Goal: Information Seeking & Learning: Learn about a topic

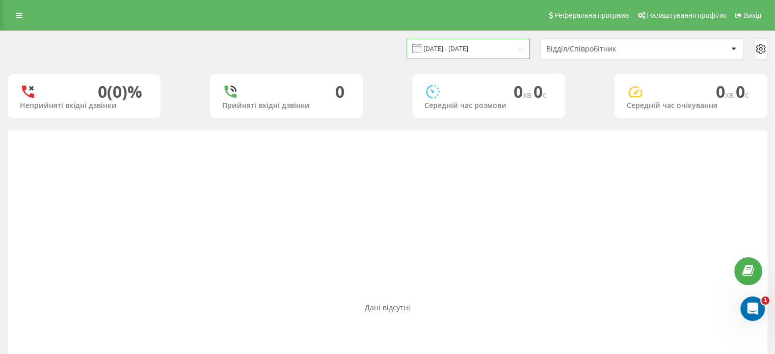
click at [444, 46] on input "23.08.2025 - 23.08.2025" at bounding box center [468, 49] width 123 height 20
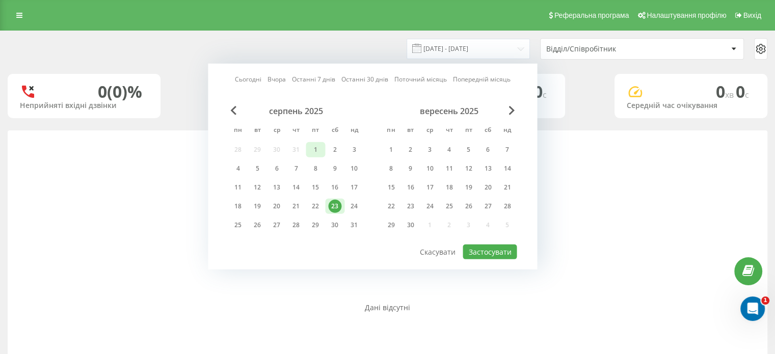
click at [316, 146] on div "1" at bounding box center [315, 149] width 13 height 13
click at [16, 12] on icon at bounding box center [19, 15] width 6 height 7
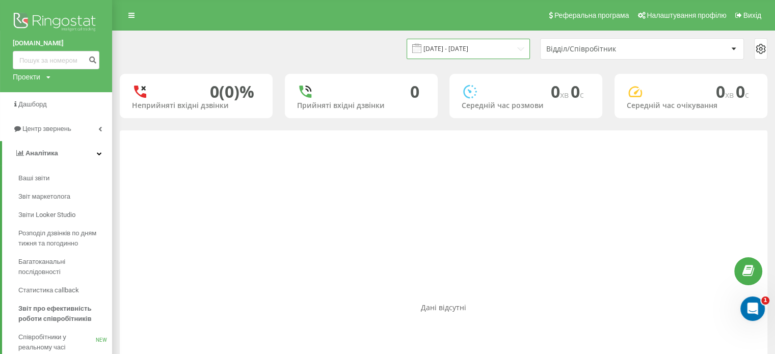
click at [456, 49] on input "23.08.2025 - 23.08.2025" at bounding box center [468, 49] width 123 height 20
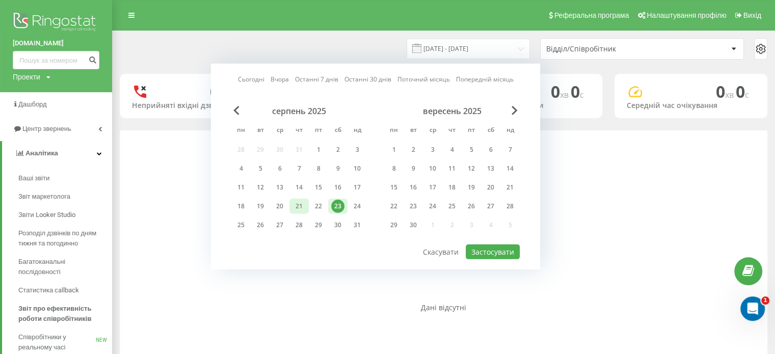
click at [294, 206] on div "21" at bounding box center [299, 206] width 13 height 13
click at [496, 247] on button "Застосувати" at bounding box center [493, 252] width 54 height 15
type input "21.08.2025 - 21.08.2025"
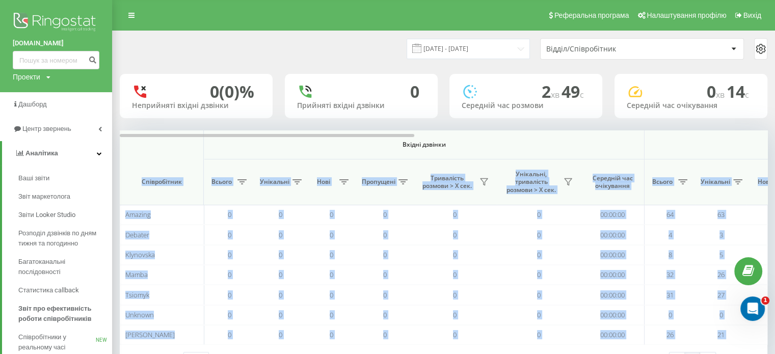
drag, startPoint x: 296, startPoint y: 137, endPoint x: 699, endPoint y: 133, distance: 403.8
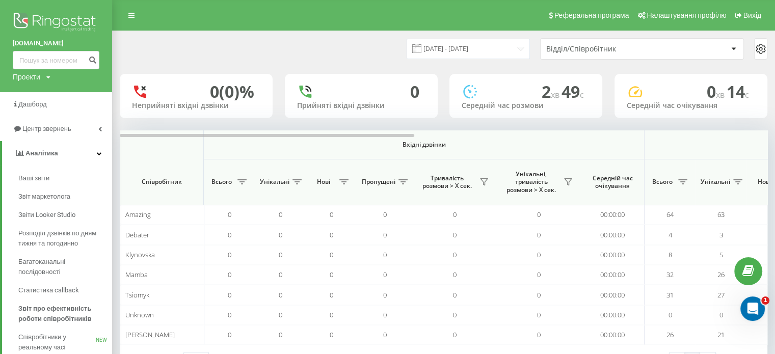
click at [459, 143] on span "Вхідні дзвінки" at bounding box center [423, 145] width 387 height 8
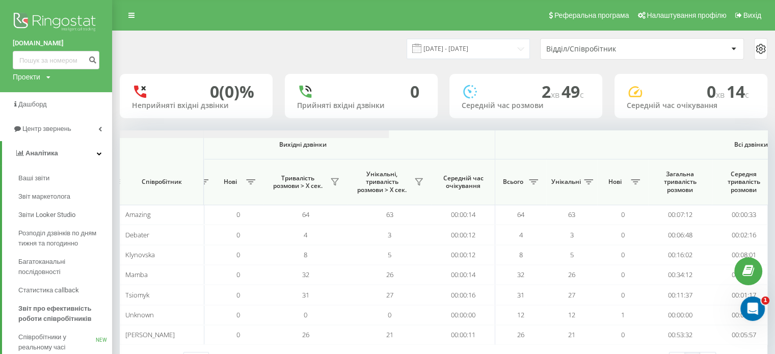
scroll to position [0, 774]
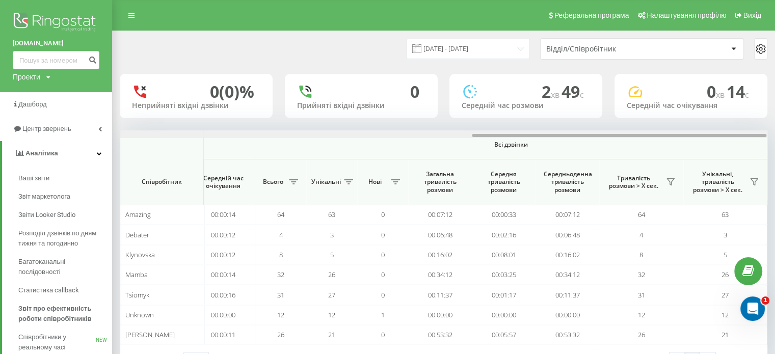
drag, startPoint x: 323, startPoint y: 136, endPoint x: 718, endPoint y: 134, distance: 394.6
click at [718, 134] on div at bounding box center [619, 135] width 295 height 3
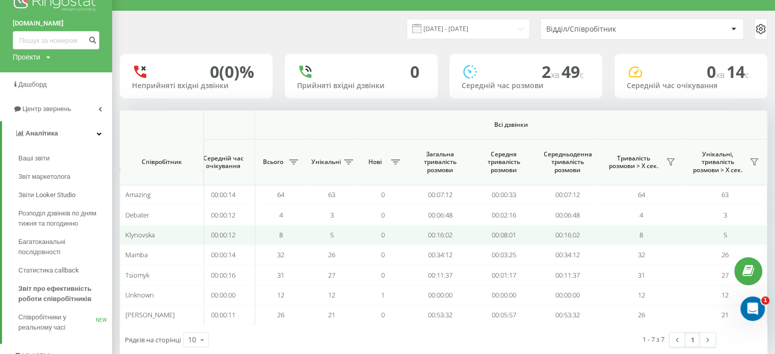
scroll to position [51, 0]
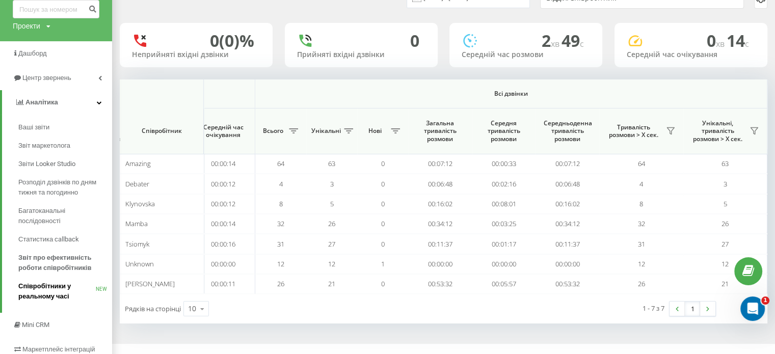
click at [43, 289] on span "Співробітники у реальному часі" at bounding box center [56, 291] width 77 height 20
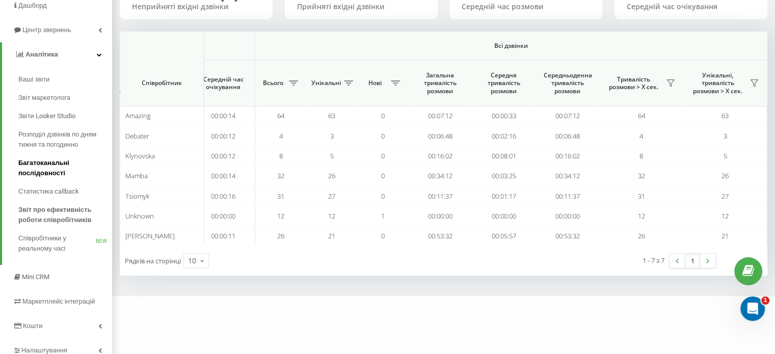
scroll to position [82, 0]
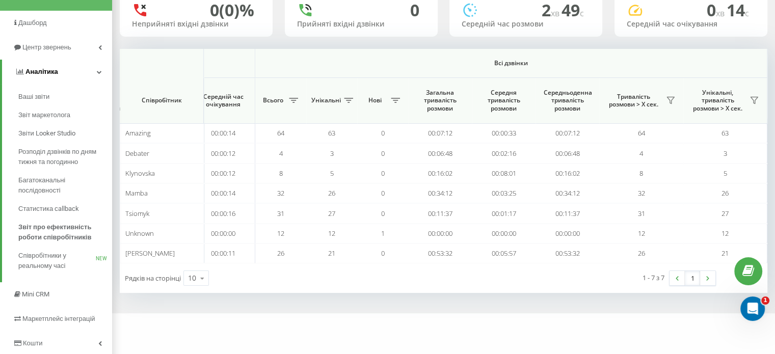
click at [101, 77] on link "Аналiтика" at bounding box center [57, 72] width 110 height 24
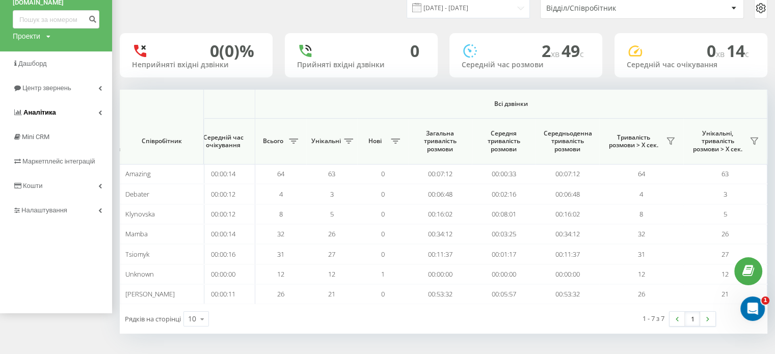
scroll to position [39, 0]
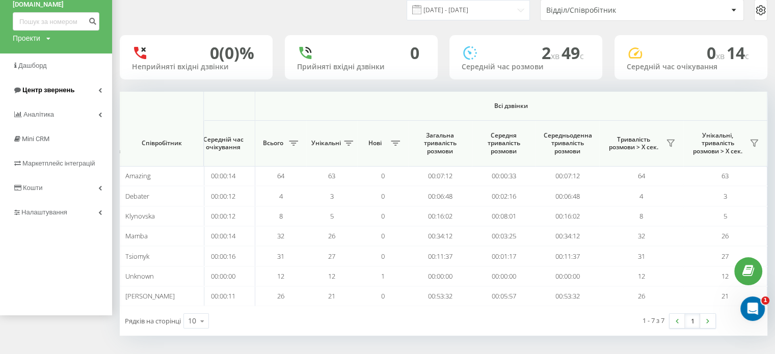
click at [95, 89] on link "Центр звернень" at bounding box center [56, 90] width 112 height 24
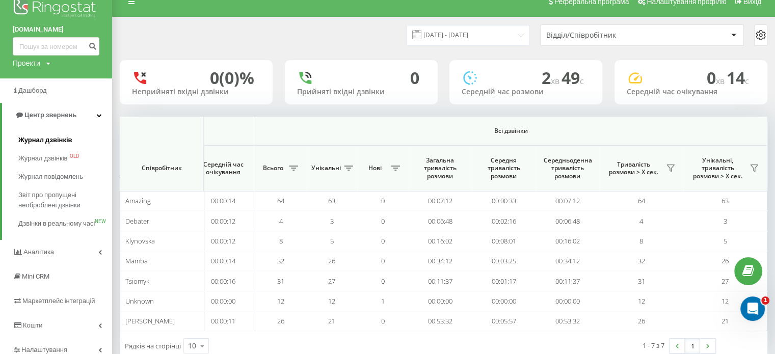
scroll to position [0, 0]
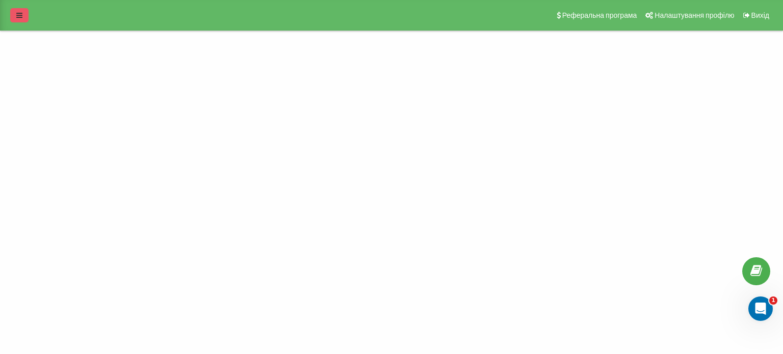
click at [16, 14] on icon at bounding box center [19, 15] width 6 height 7
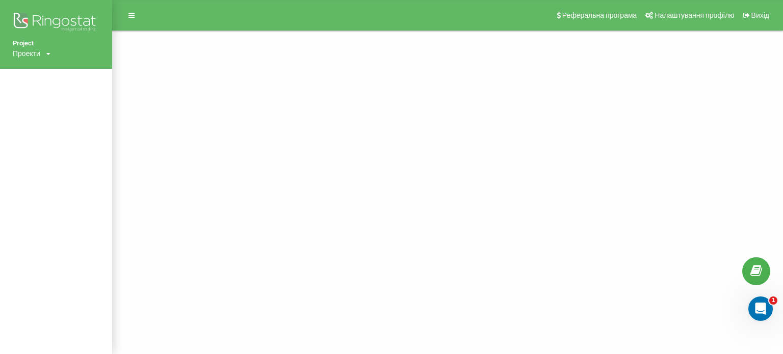
click at [40, 53] on div "Проекти" at bounding box center [27, 53] width 28 height 10
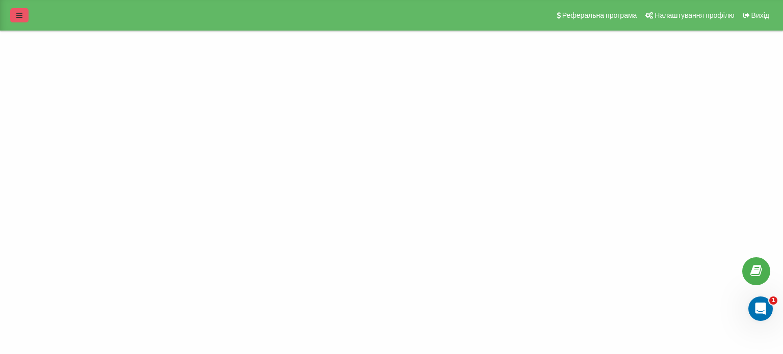
click at [21, 10] on link at bounding box center [19, 15] width 18 height 14
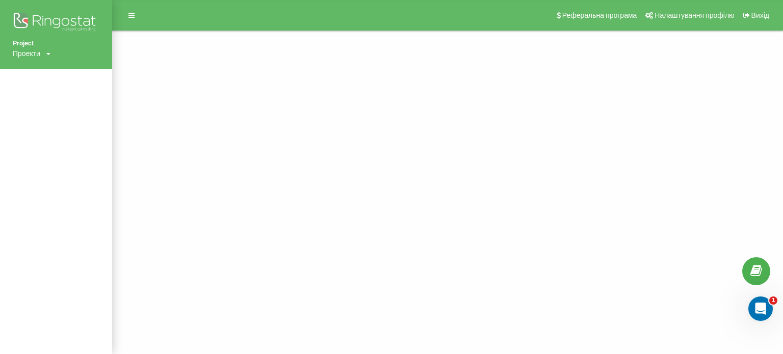
click at [33, 53] on div "Проекти" at bounding box center [27, 53] width 28 height 10
click at [302, 72] on div "Project Проекти choice31.com Реферальна програма Налаштування профілю Вихід" at bounding box center [391, 177] width 783 height 354
click at [393, 115] on div "Project Проекти choice31.com Реферальна програма Налаштування профілю Вихід" at bounding box center [391, 177] width 783 height 354
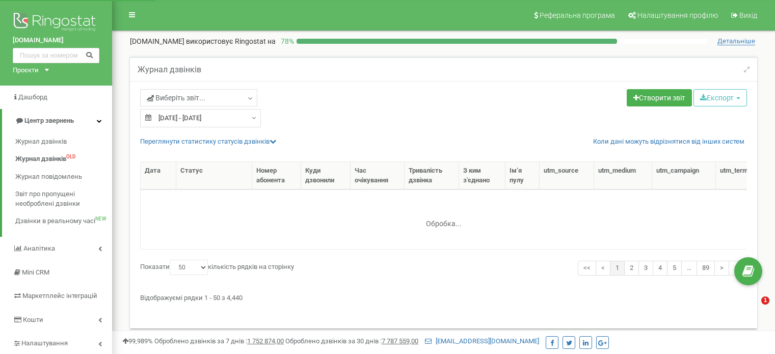
select select "50"
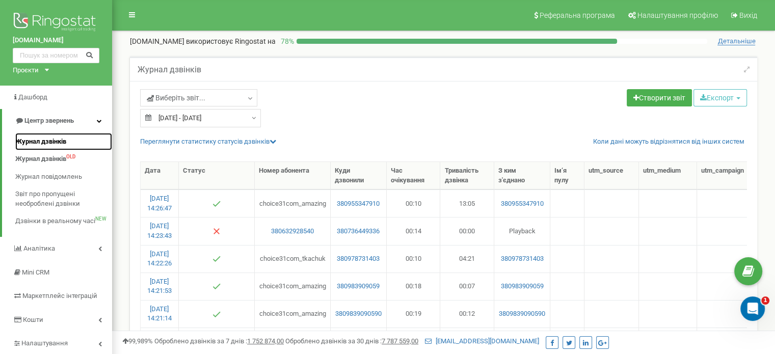
click at [44, 145] on span "Журнал дзвінків" at bounding box center [40, 142] width 51 height 10
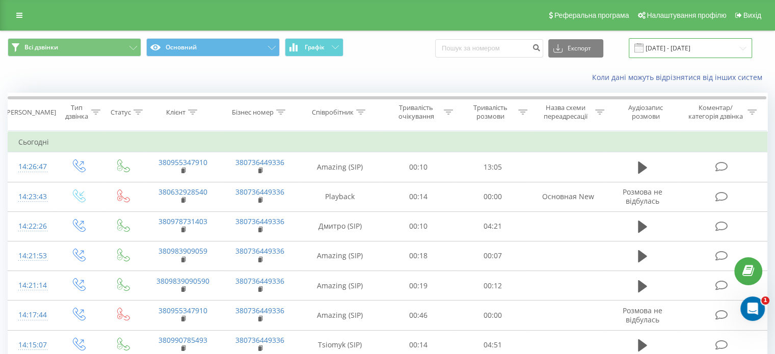
click at [667, 46] on input "[DATE] - [DATE]" at bounding box center [690, 48] width 123 height 20
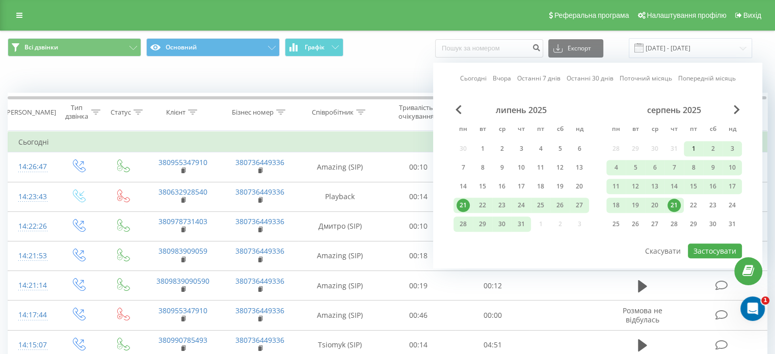
click at [696, 148] on div "1" at bounding box center [693, 148] width 13 height 13
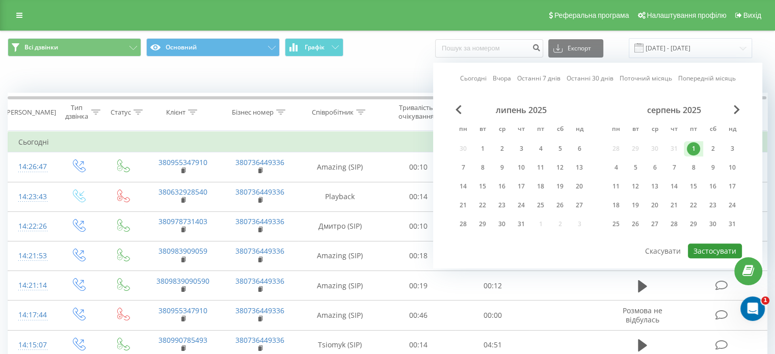
click at [713, 249] on button "Застосувати" at bounding box center [715, 251] width 54 height 15
type input "01.08.2025 - 01.08.2025"
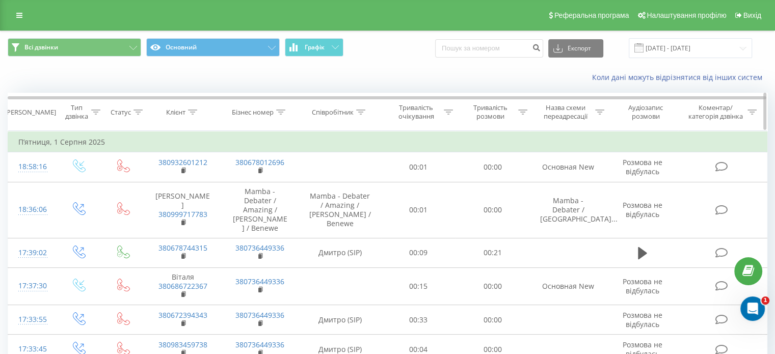
click at [359, 113] on icon at bounding box center [360, 112] width 9 height 5
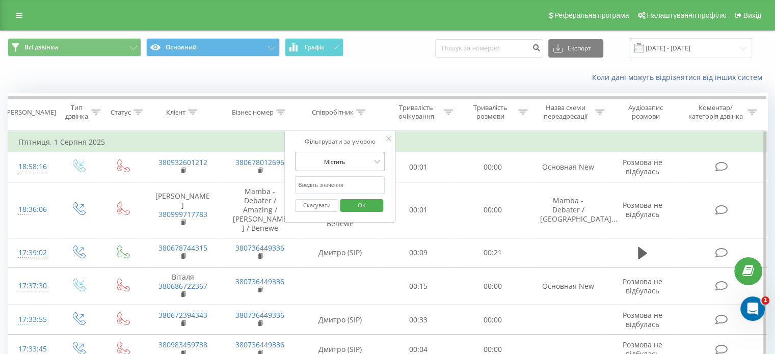
click at [332, 162] on div at bounding box center [334, 162] width 72 height 10
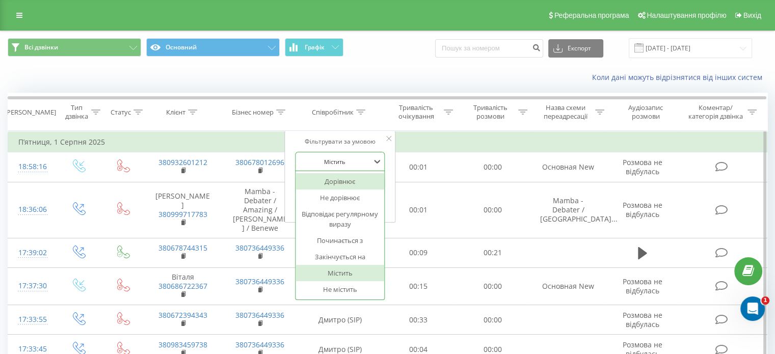
click at [350, 162] on div at bounding box center [334, 162] width 72 height 10
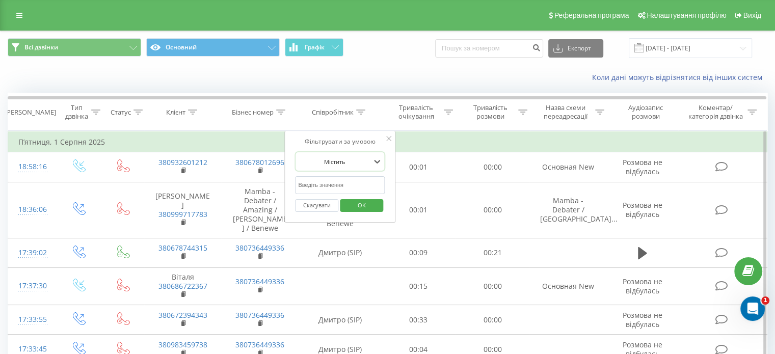
click at [342, 187] on input "text" at bounding box center [340, 185] width 90 height 18
type input "debater"
click at [358, 205] on span "OK" at bounding box center [362, 205] width 29 height 16
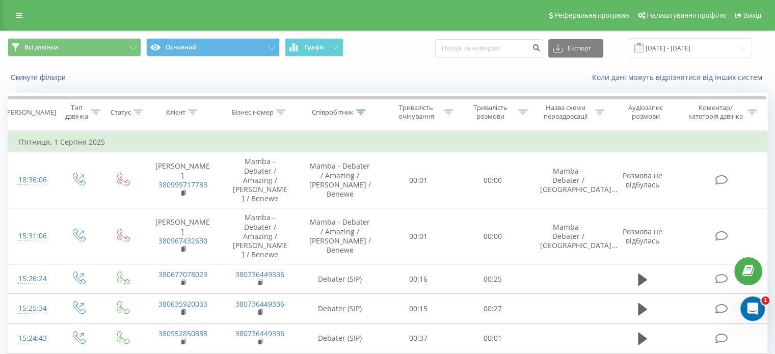
click at [644, 46] on span at bounding box center [639, 47] width 9 height 9
click at [676, 45] on input "01.08.2025 - 01.08.2025" at bounding box center [690, 48] width 123 height 20
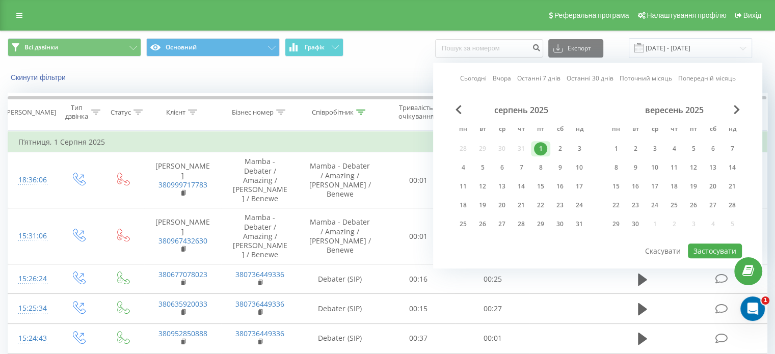
click at [542, 145] on div "1" at bounding box center [540, 148] width 13 height 13
click at [526, 205] on div "21" at bounding box center [521, 205] width 13 height 13
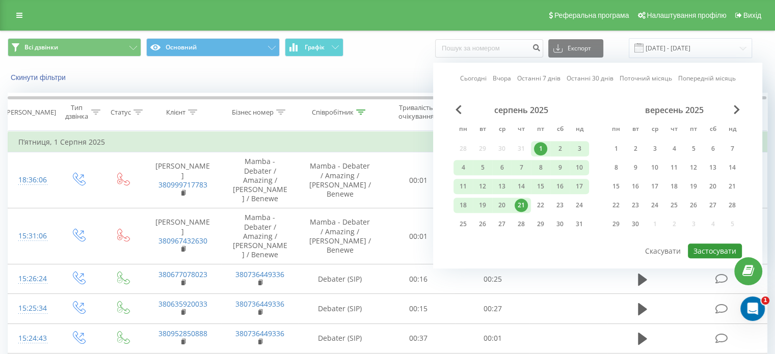
click at [715, 246] on button "Застосувати" at bounding box center [715, 251] width 54 height 15
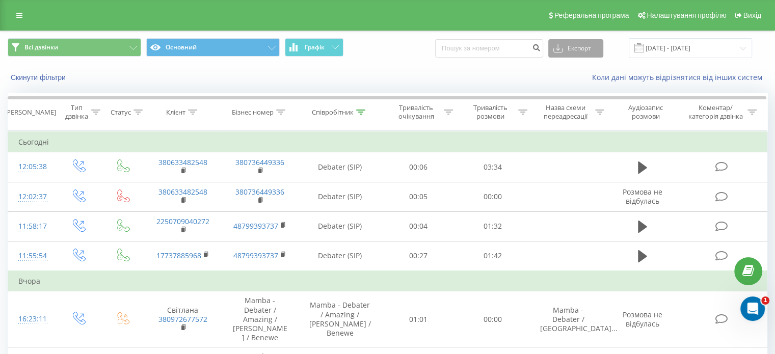
click at [587, 50] on button "Експорт" at bounding box center [576, 48] width 55 height 18
click at [592, 95] on div ".xlsx" at bounding box center [576, 104] width 54 height 18
click at [673, 49] on input "[DATE] - [DATE]" at bounding box center [690, 48] width 123 height 20
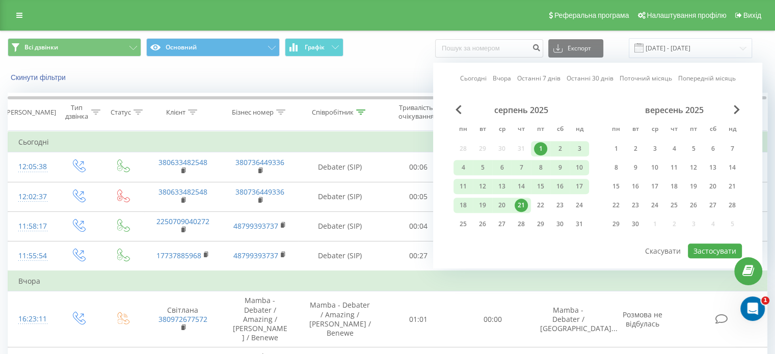
click at [539, 144] on div "1" at bounding box center [540, 148] width 13 height 13
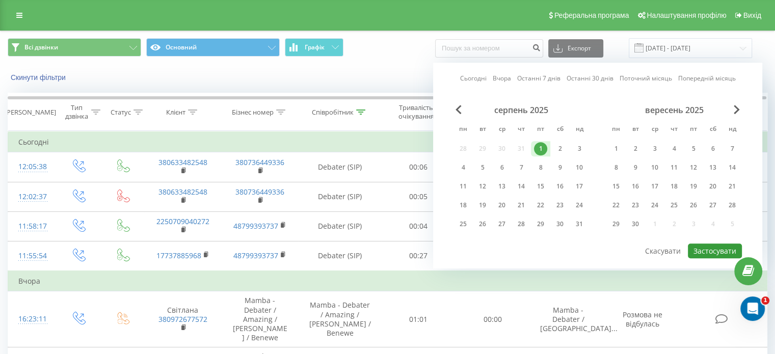
click at [708, 248] on button "Застосувати" at bounding box center [715, 251] width 54 height 15
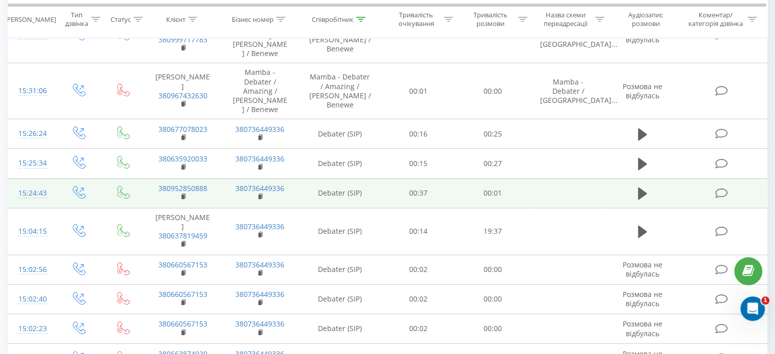
scroll to position [55, 0]
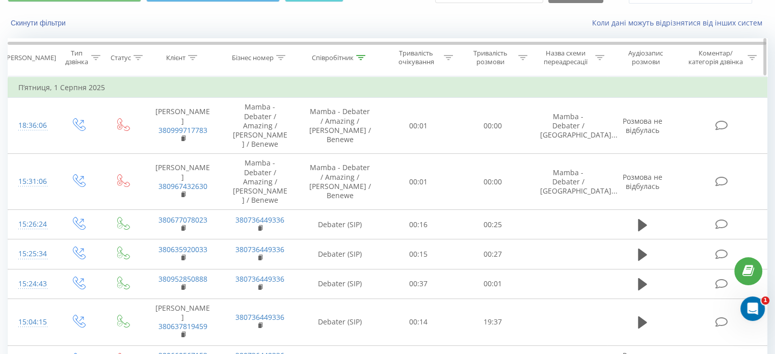
click at [363, 57] on icon at bounding box center [360, 57] width 9 height 5
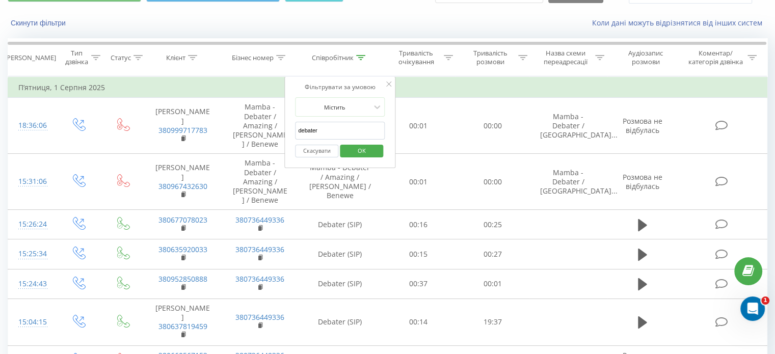
click at [361, 145] on span "OK" at bounding box center [362, 151] width 29 height 16
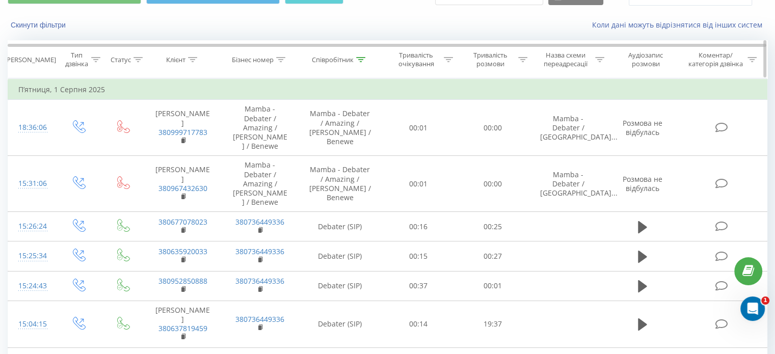
scroll to position [0, 0]
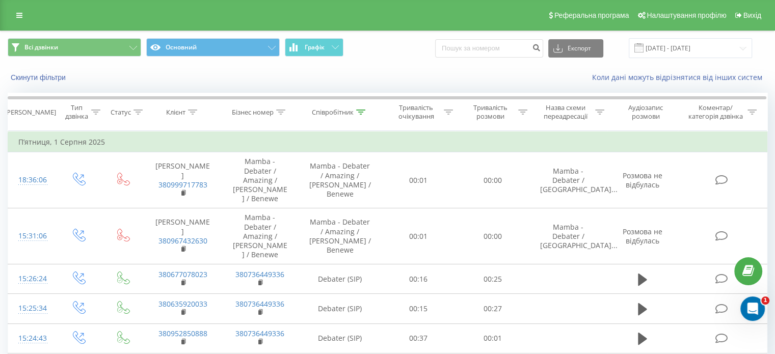
click at [644, 50] on span at bounding box center [639, 47] width 9 height 9
click at [677, 49] on input "01.08.2025 - 01.08.2025" at bounding box center [690, 48] width 123 height 20
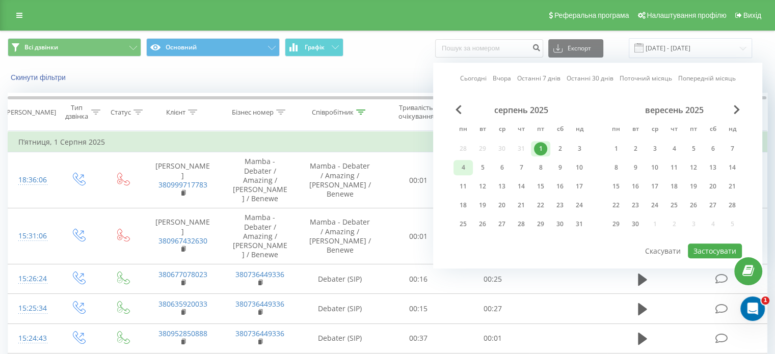
click at [458, 169] on div "4" at bounding box center [463, 167] width 13 height 13
click at [698, 244] on button "Застосувати" at bounding box center [715, 251] width 54 height 15
type input "04.08.2025 - 04.08.2025"
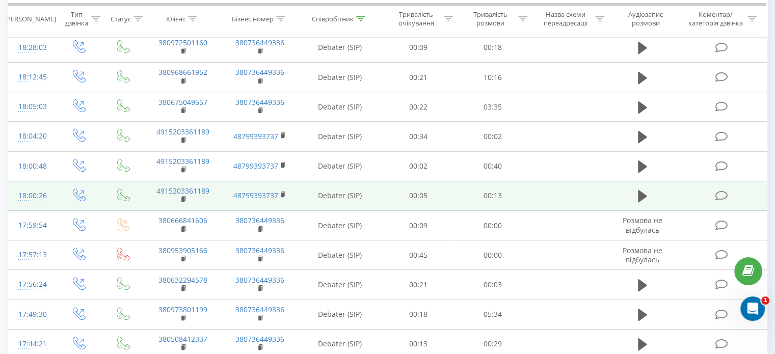
scroll to position [592, 0]
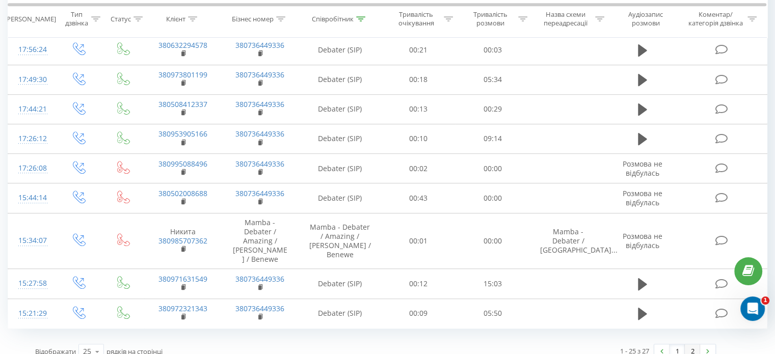
click at [694, 345] on link "2" at bounding box center [692, 352] width 15 height 14
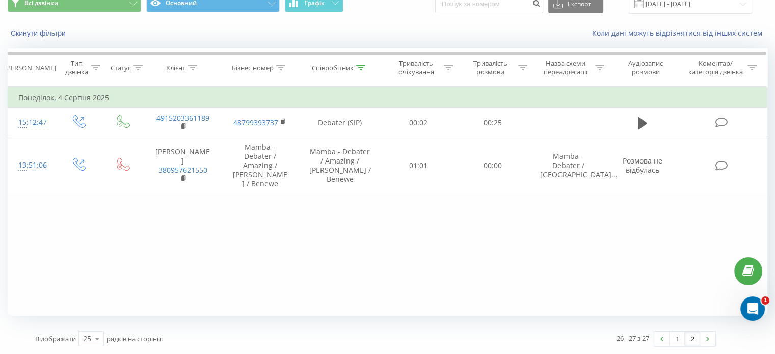
scroll to position [44, 0]
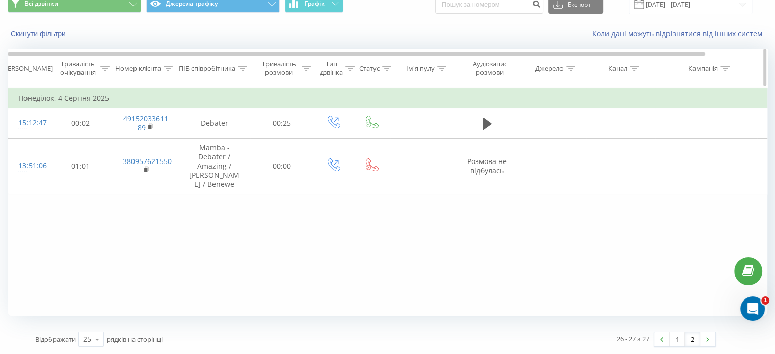
click at [241, 69] on icon at bounding box center [242, 68] width 9 height 5
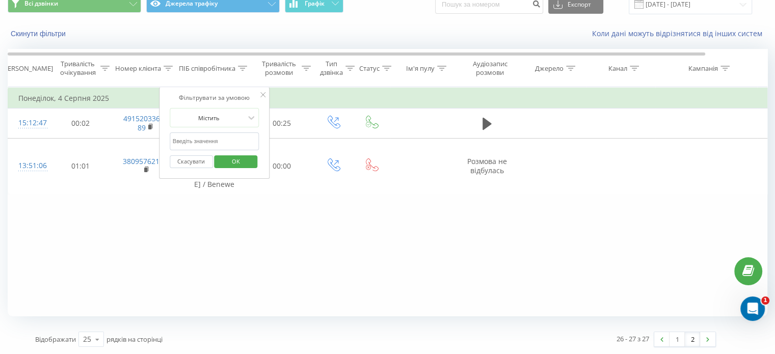
click at [219, 137] on input "text" at bounding box center [215, 142] width 90 height 18
type input "debater"
click at [235, 161] on span "OK" at bounding box center [236, 161] width 29 height 16
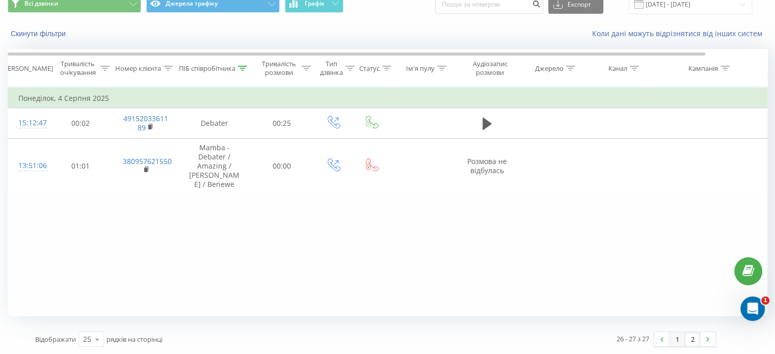
click at [673, 338] on link "1" at bounding box center [677, 339] width 15 height 14
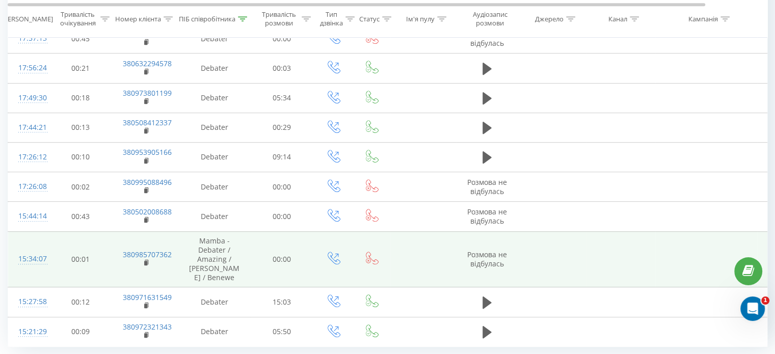
scroll to position [602, 0]
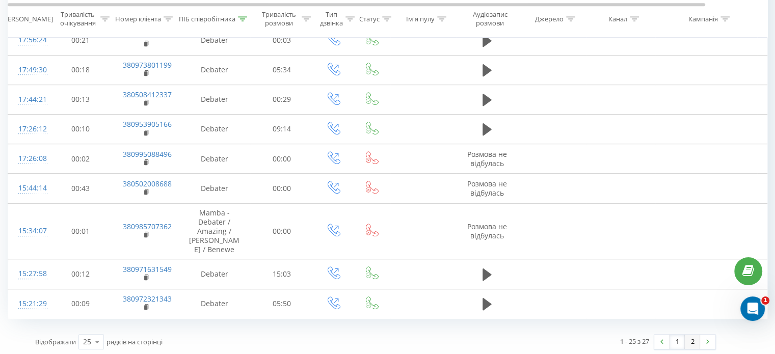
click at [693, 337] on link "2" at bounding box center [692, 342] width 15 height 14
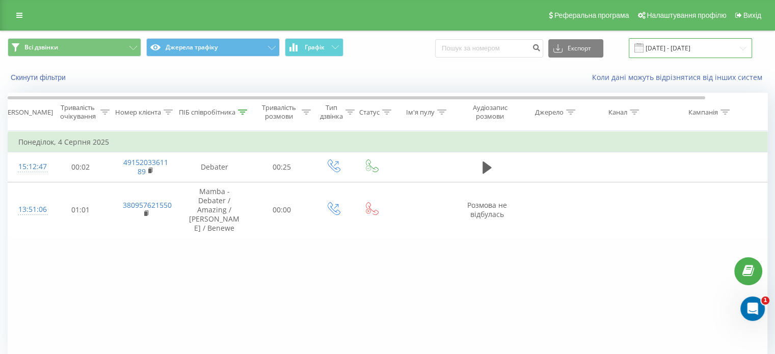
click at [682, 53] on input "04.08.2025 - 04.08.2025" at bounding box center [690, 48] width 123 height 20
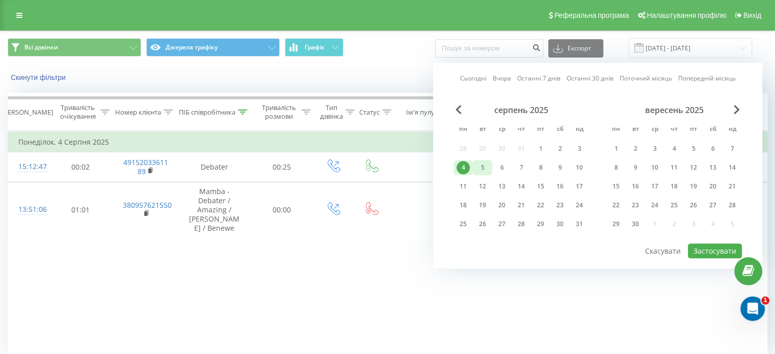
click at [485, 169] on div "5" at bounding box center [482, 167] width 13 height 13
click at [708, 254] on button "Застосувати" at bounding box center [715, 251] width 54 height 15
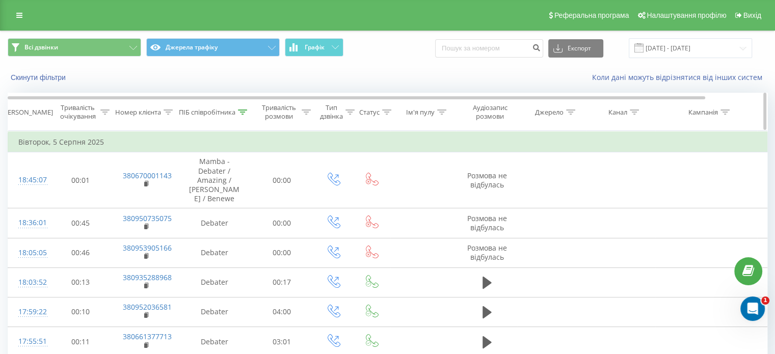
click at [237, 114] on div "ПІБ співробітника" at bounding box center [213, 112] width 68 height 9
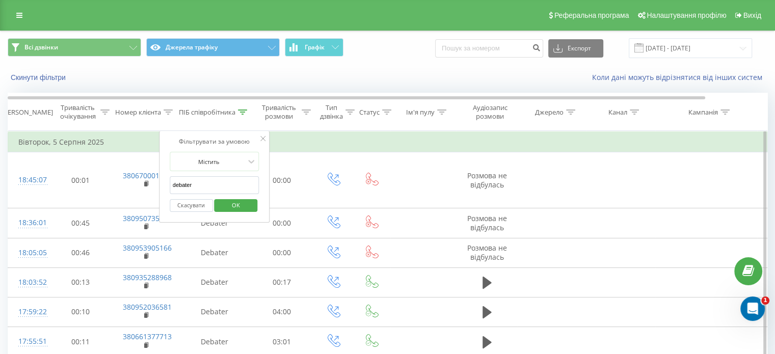
click at [232, 208] on span "OK" at bounding box center [236, 205] width 29 height 16
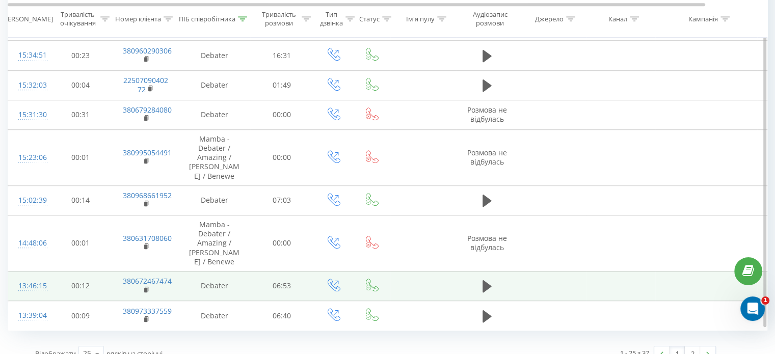
scroll to position [654, 0]
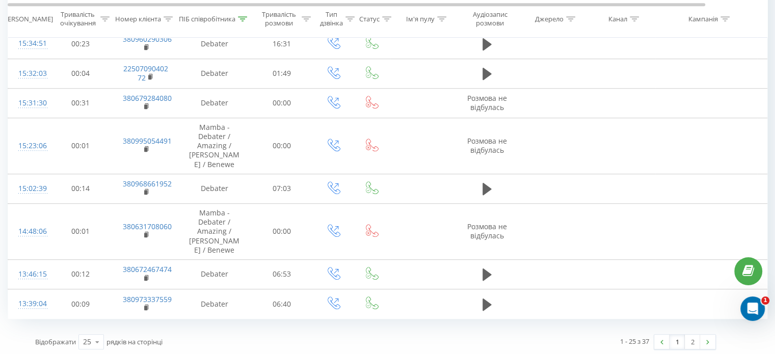
drag, startPoint x: 691, startPoint y: 339, endPoint x: 680, endPoint y: 338, distance: 11.7
click at [691, 338] on link "2" at bounding box center [692, 342] width 15 height 14
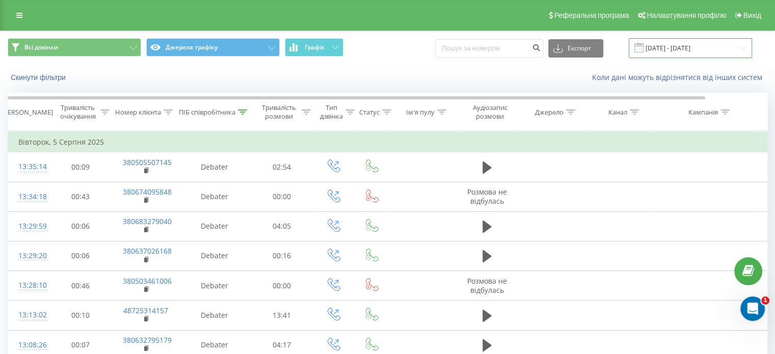
click at [658, 54] on input "05.08.2025 - 05.08.2025" at bounding box center [690, 48] width 123 height 20
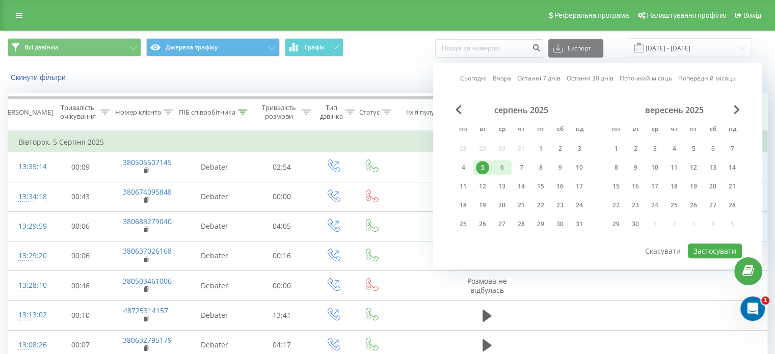
click at [500, 168] on div "6" at bounding box center [502, 167] width 13 height 13
click at [730, 249] on button "Застосувати" at bounding box center [715, 251] width 54 height 15
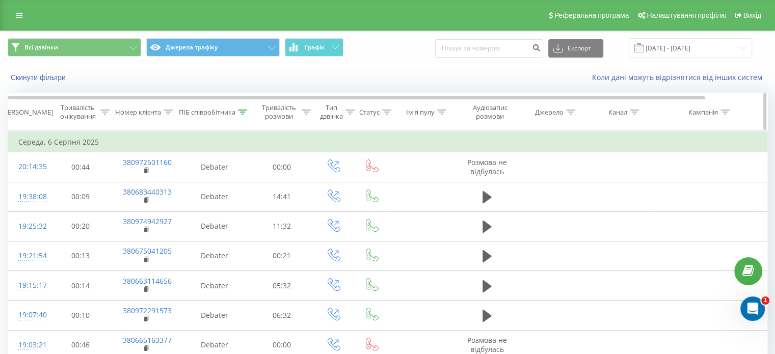
click at [246, 110] on icon at bounding box center [242, 112] width 9 height 5
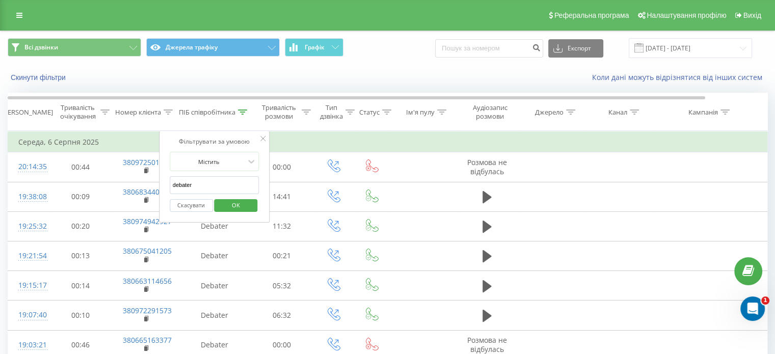
click at [232, 202] on span "OK" at bounding box center [236, 205] width 29 height 16
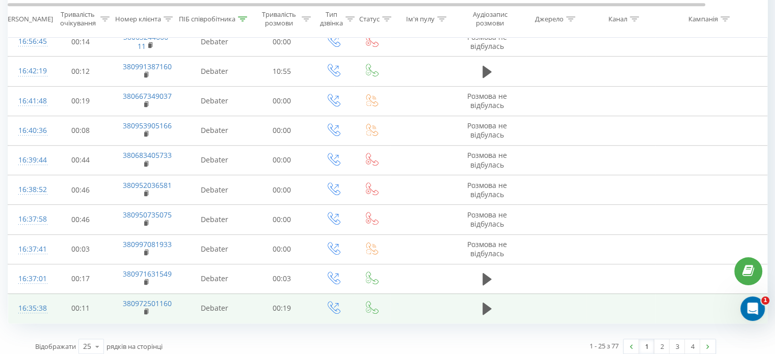
scroll to position [575, 0]
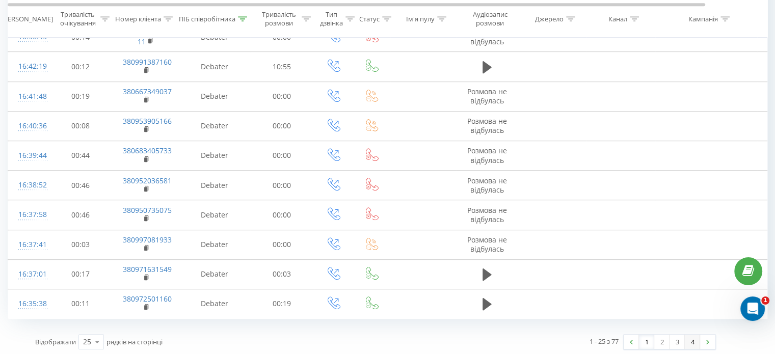
click at [695, 341] on link "4" at bounding box center [692, 342] width 15 height 14
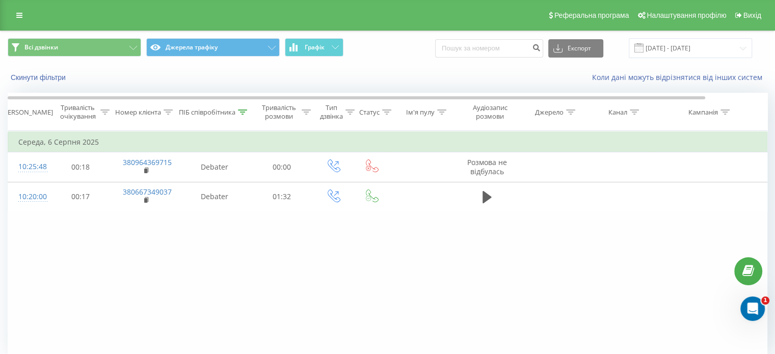
click at [644, 48] on span at bounding box center [639, 47] width 9 height 9
click at [657, 46] on input "06.08.2025 - 06.08.2025" at bounding box center [690, 48] width 123 height 20
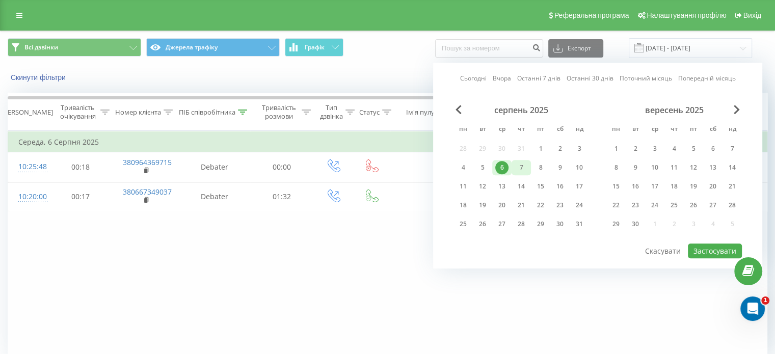
click at [522, 164] on div "7" at bounding box center [521, 167] width 13 height 13
click at [706, 250] on button "Застосувати" at bounding box center [715, 251] width 54 height 15
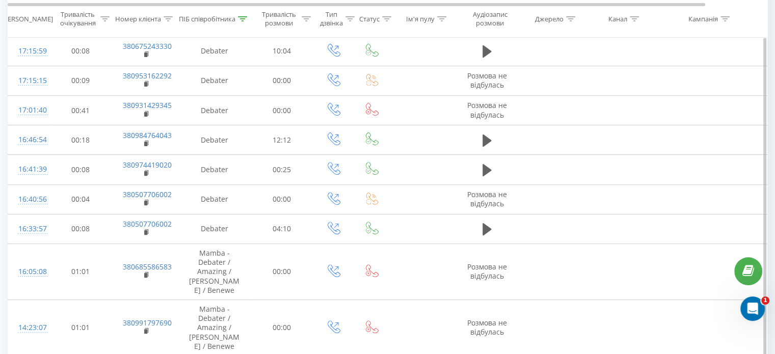
scroll to position [18, 0]
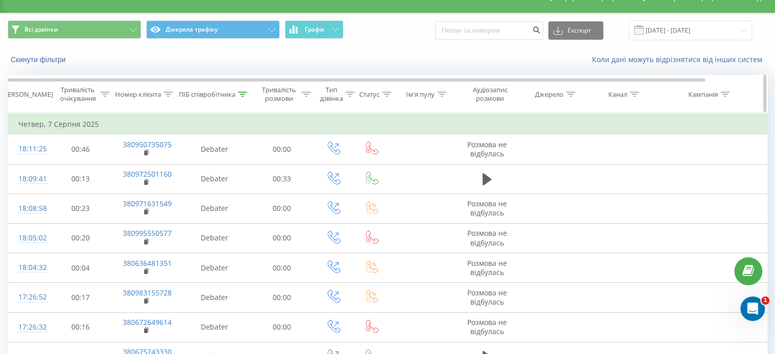
click at [244, 90] on div "ПІБ співробітника" at bounding box center [213, 94] width 68 height 9
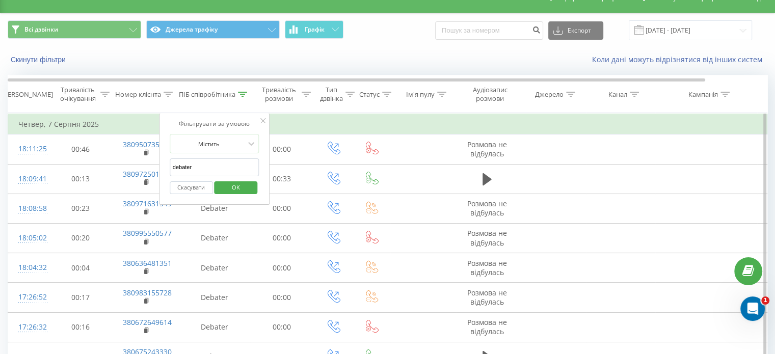
click at [245, 187] on span "OK" at bounding box center [236, 187] width 29 height 16
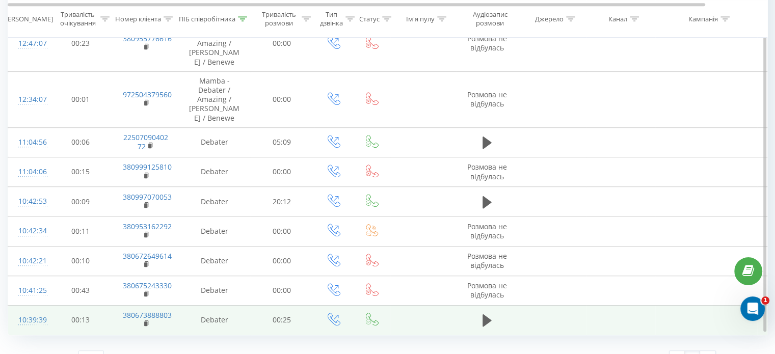
scroll to position [681, 0]
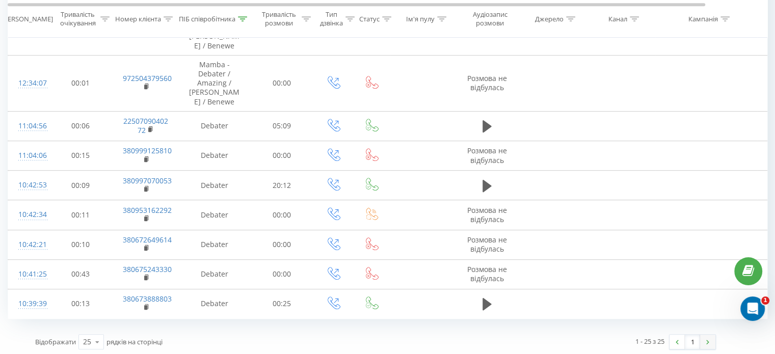
click at [708, 340] on img at bounding box center [708, 342] width 3 height 5
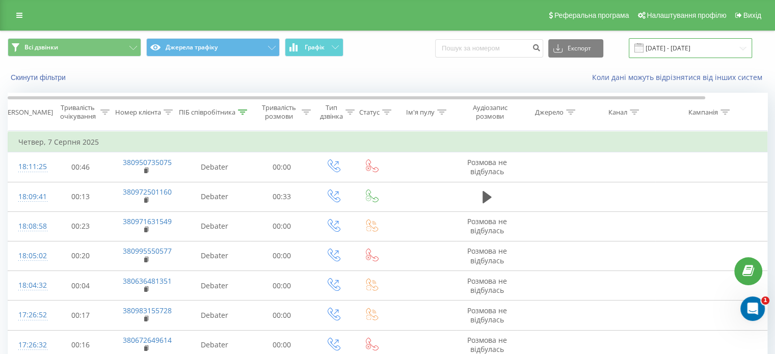
click at [657, 50] on input "07.08.2025 - 07.08.2025" at bounding box center [690, 48] width 123 height 20
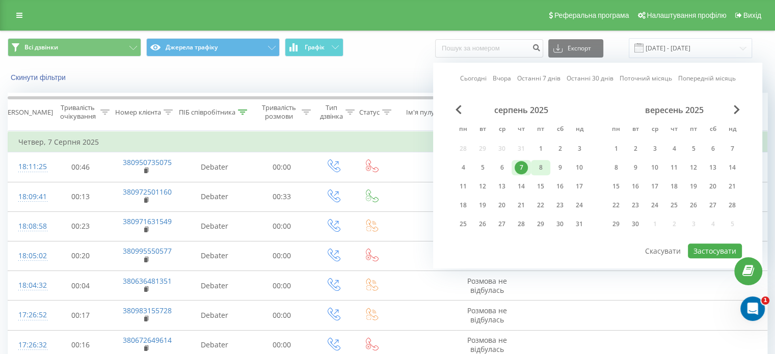
click at [542, 161] on div "8" at bounding box center [540, 167] width 13 height 13
click at [702, 252] on button "Застосувати" at bounding box center [715, 251] width 54 height 15
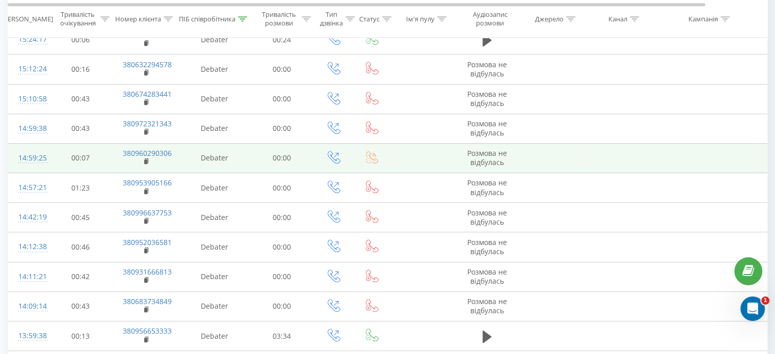
scroll to position [628, 0]
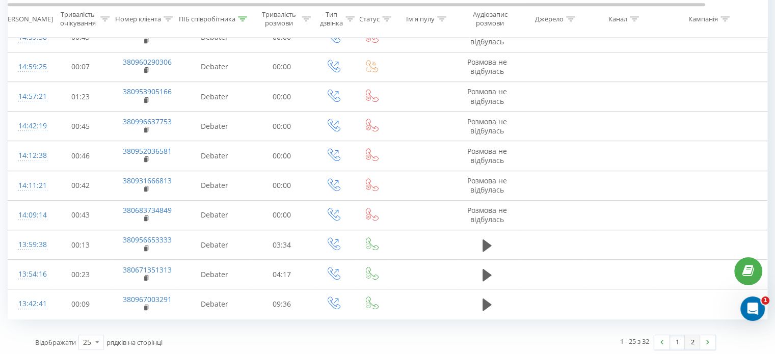
click at [687, 336] on link "2" at bounding box center [692, 342] width 15 height 14
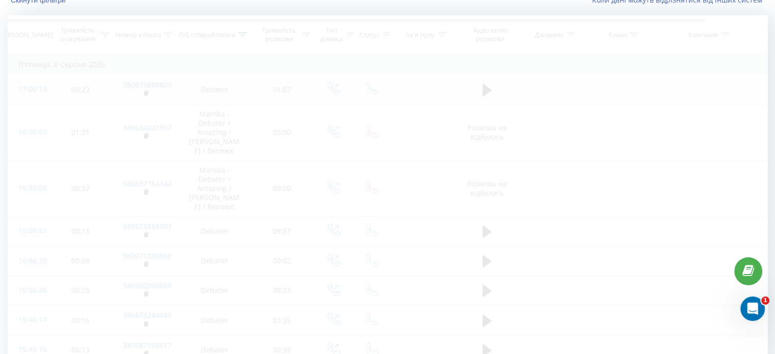
scroll to position [67, 0]
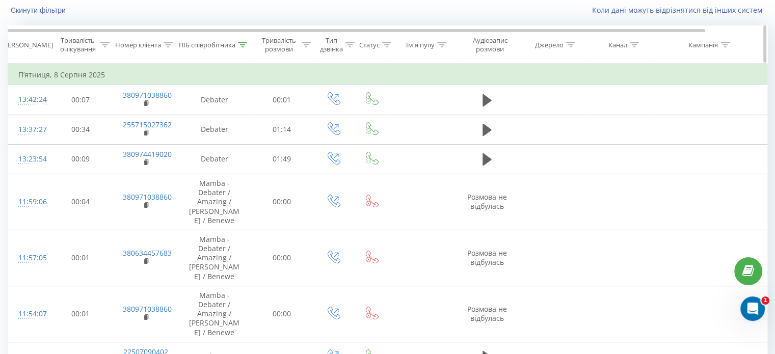
click at [237, 44] on div "ПІБ співробітника" at bounding box center [213, 45] width 68 height 9
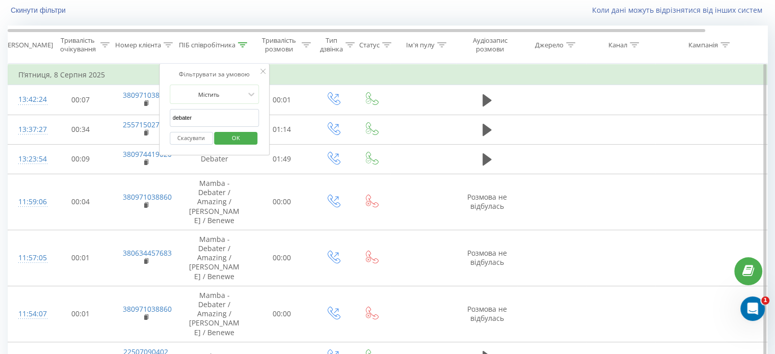
click at [226, 142] on span "OK" at bounding box center [236, 138] width 29 height 16
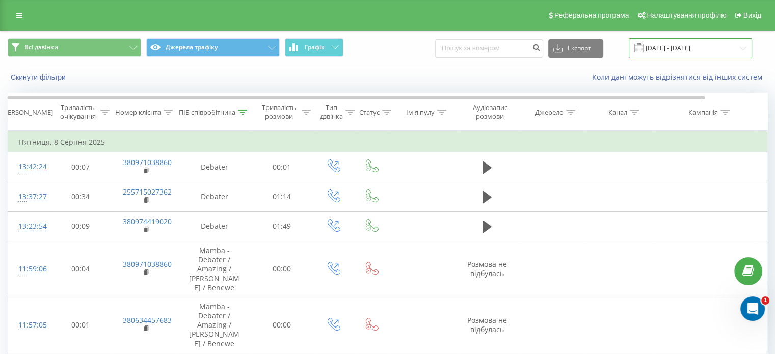
click at [689, 49] on input "08.08.2025 - 08.08.2025" at bounding box center [690, 48] width 123 height 20
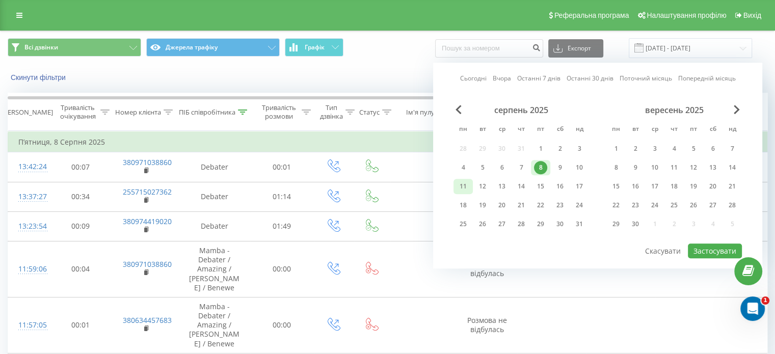
click at [463, 189] on div "11" at bounding box center [463, 186] width 13 height 13
click at [715, 244] on button "Застосувати" at bounding box center [715, 251] width 54 height 15
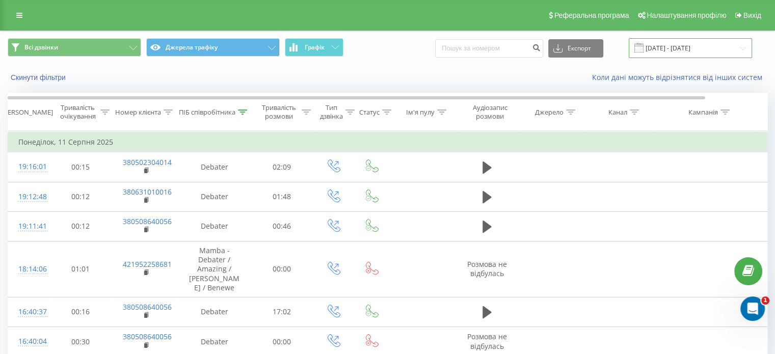
click at [682, 49] on input "11.08.2025 - 11.08.2025" at bounding box center [690, 48] width 123 height 20
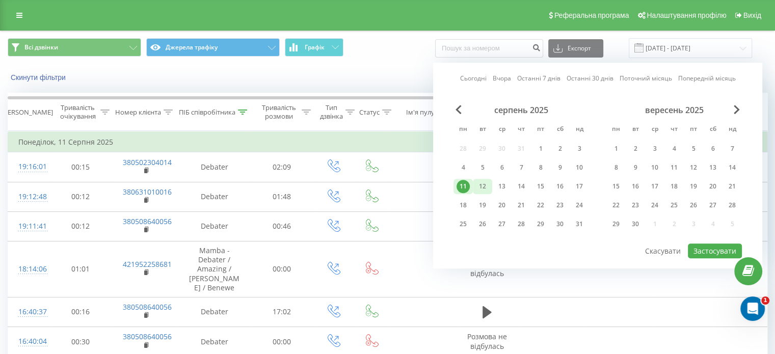
click at [479, 186] on div "12" at bounding box center [482, 186] width 13 height 13
click at [709, 247] on button "Застосувати" at bounding box center [715, 251] width 54 height 15
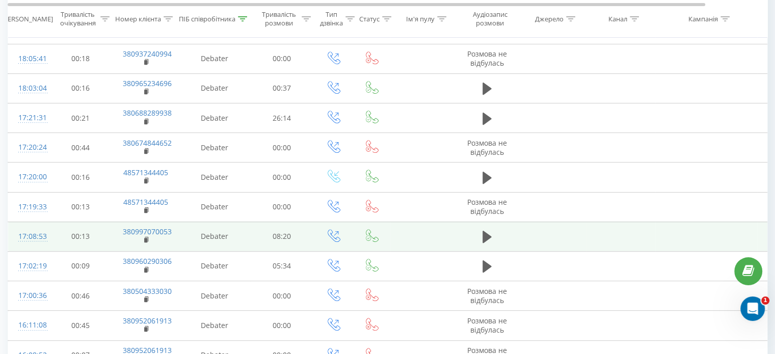
scroll to position [602, 0]
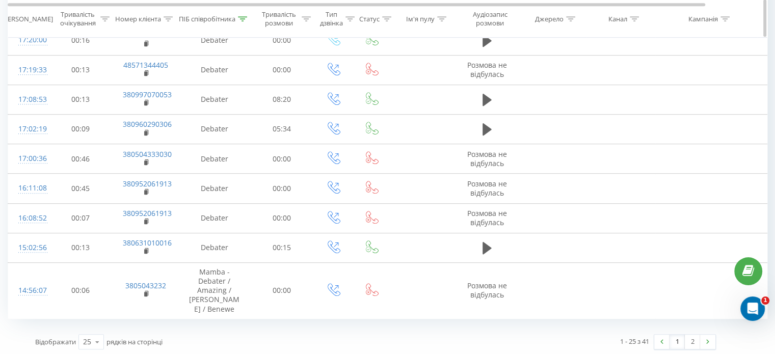
click at [244, 23] on div at bounding box center [242, 19] width 9 height 9
click at [243, 107] on span "OK" at bounding box center [236, 112] width 29 height 16
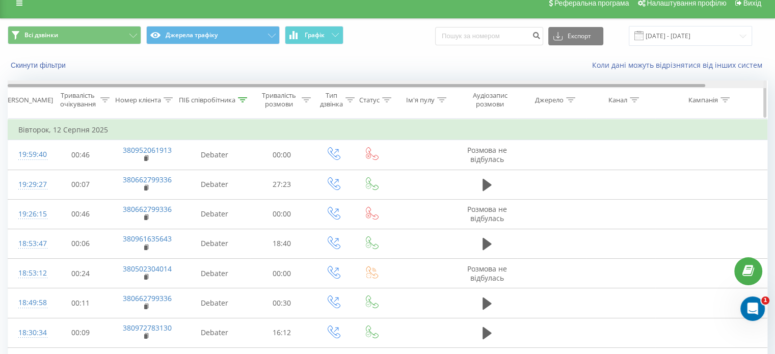
scroll to position [0, 0]
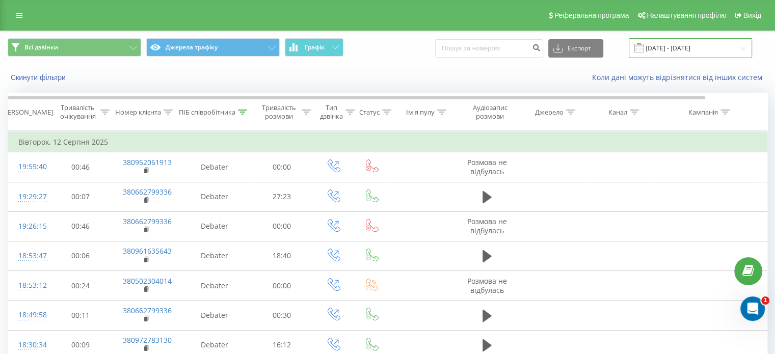
click at [661, 48] on input "12.08.2025 - 12.08.2025" at bounding box center [690, 48] width 123 height 20
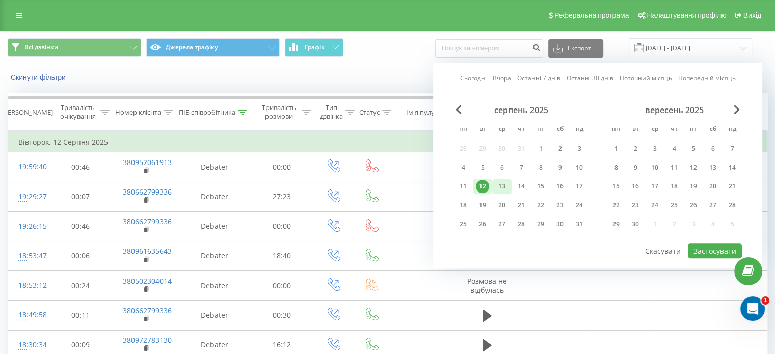
click at [505, 185] on div "13" at bounding box center [502, 186] width 13 height 13
click at [716, 243] on div at bounding box center [598, 243] width 289 height 1
click at [716, 248] on button "Застосувати" at bounding box center [715, 251] width 54 height 15
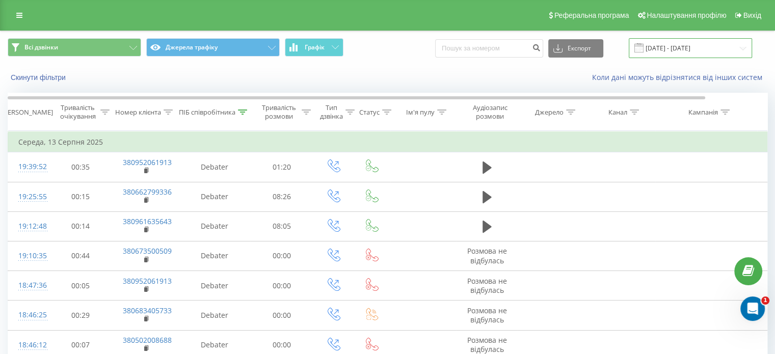
click at [685, 44] on input "13.08.2025 - 13.08.2025" at bounding box center [690, 48] width 123 height 20
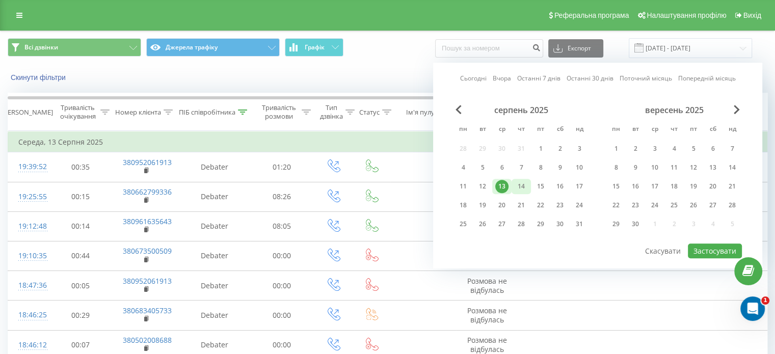
click at [516, 188] on div "14" at bounding box center [521, 186] width 13 height 13
drag, startPoint x: 704, startPoint y: 250, endPoint x: 673, endPoint y: 245, distance: 31.1
click at [704, 251] on button "Застосувати" at bounding box center [715, 251] width 54 height 15
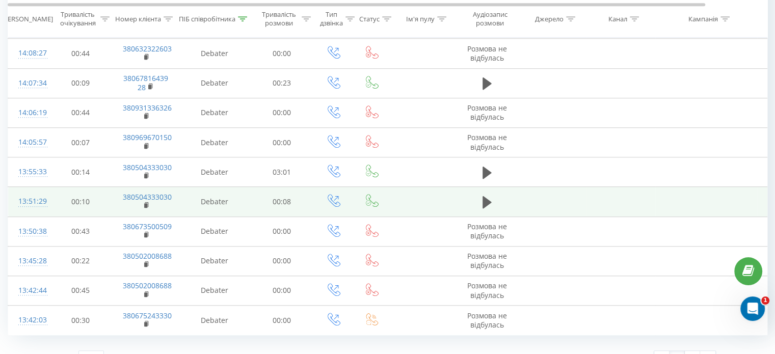
scroll to position [760, 0]
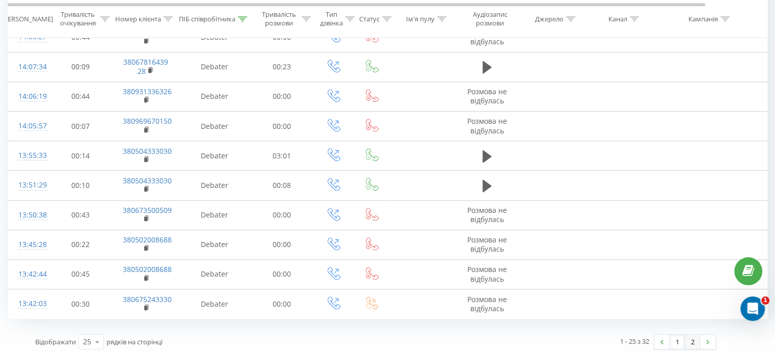
click at [692, 335] on link "2" at bounding box center [692, 342] width 15 height 14
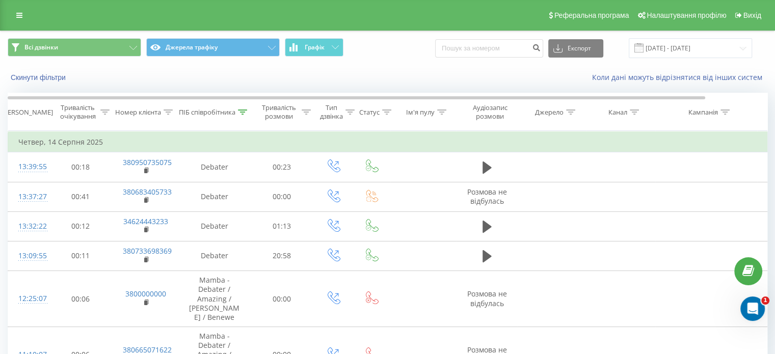
click at [644, 45] on span at bounding box center [639, 47] width 9 height 9
click at [644, 49] on span at bounding box center [639, 47] width 9 height 9
click at [707, 50] on input "14.08.2025 - 14.08.2025" at bounding box center [690, 48] width 123 height 20
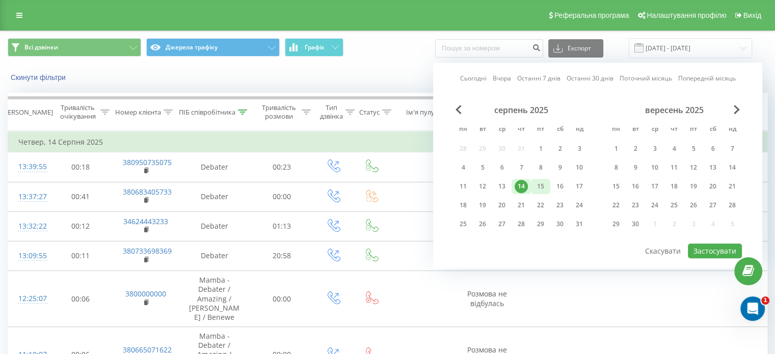
click at [544, 190] on div "15" at bounding box center [540, 186] width 13 height 13
click at [713, 251] on button "Застосувати" at bounding box center [715, 251] width 54 height 15
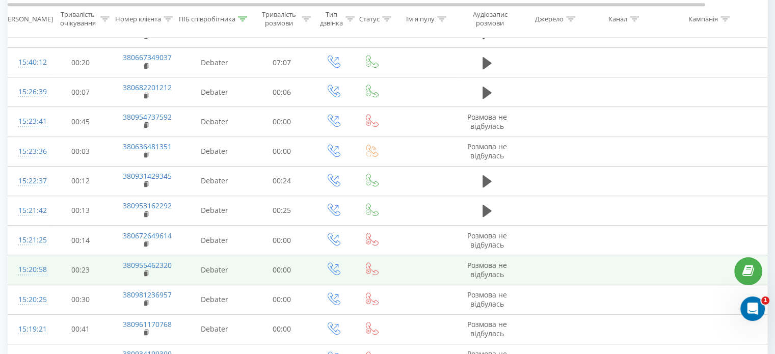
scroll to position [575, 0]
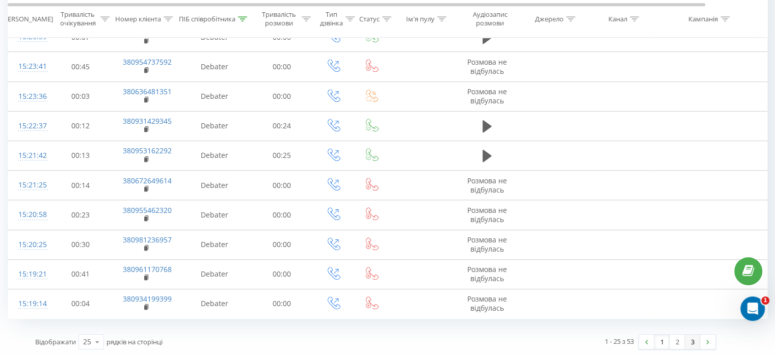
click at [693, 336] on link "3" at bounding box center [692, 342] width 15 height 14
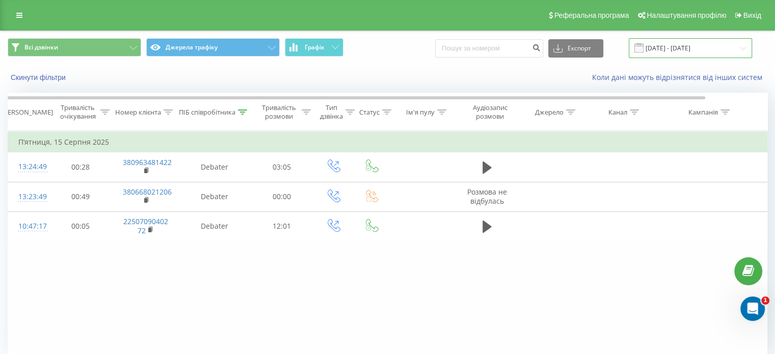
click at [688, 47] on input "15.08.2025 - 15.08.2025" at bounding box center [690, 48] width 123 height 20
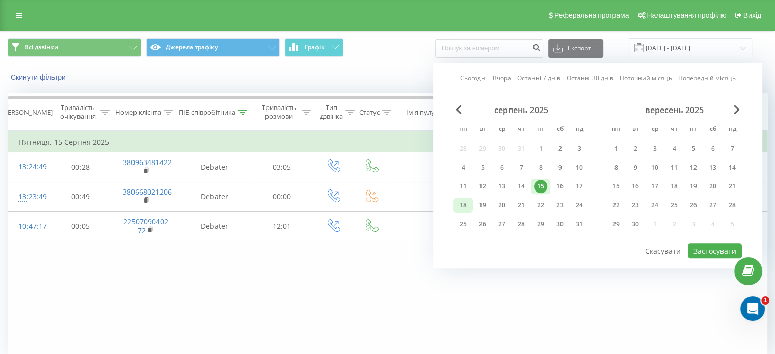
click at [469, 203] on div "18" at bounding box center [463, 205] width 13 height 13
click at [722, 246] on button "Застосувати" at bounding box center [715, 251] width 54 height 15
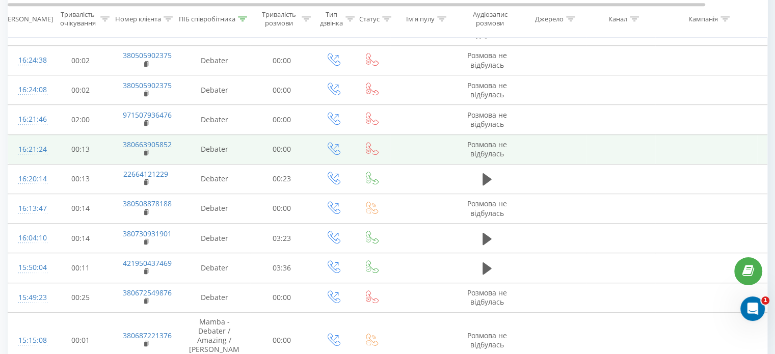
scroll to position [602, 0]
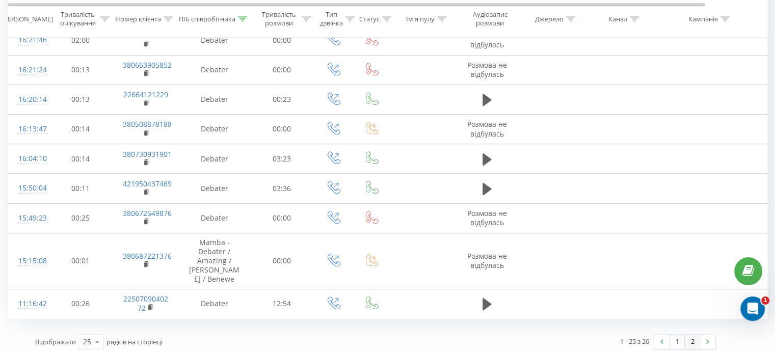
click at [692, 340] on link "2" at bounding box center [692, 342] width 15 height 14
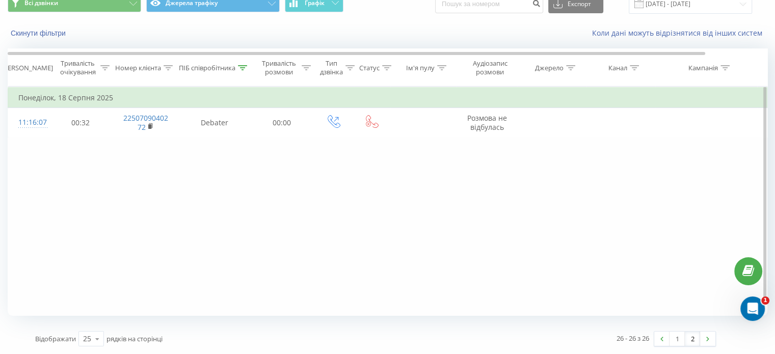
scroll to position [44, 0]
click at [680, 347] on div "26 - 26 з 26 1 2" at bounding box center [550, 340] width 348 height 30
click at [679, 343] on link "1" at bounding box center [677, 339] width 15 height 14
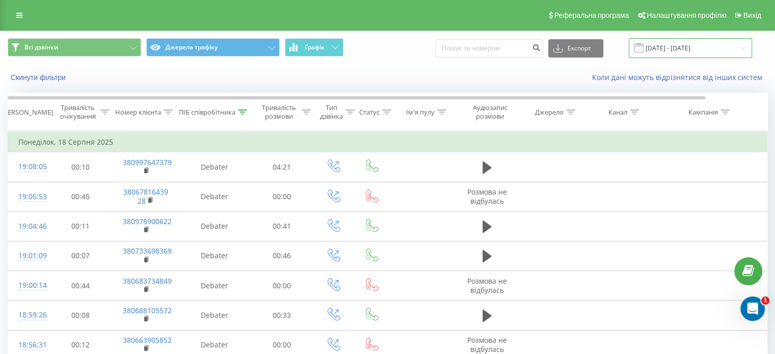
click at [688, 48] on input "18.08.2025 - 18.08.2025" at bounding box center [690, 48] width 123 height 20
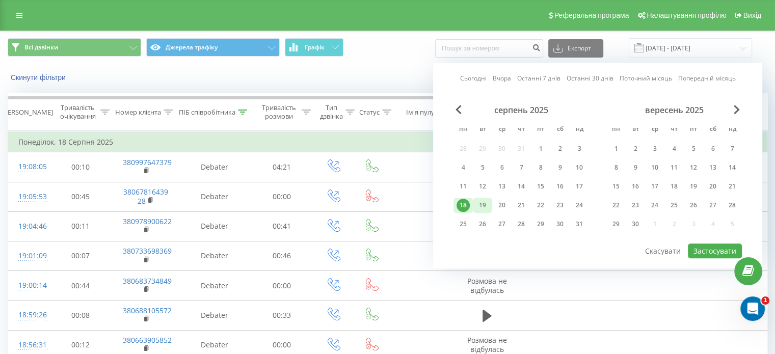
click at [485, 207] on div "19" at bounding box center [482, 205] width 13 height 13
click at [738, 250] on button "Застосувати" at bounding box center [715, 251] width 54 height 15
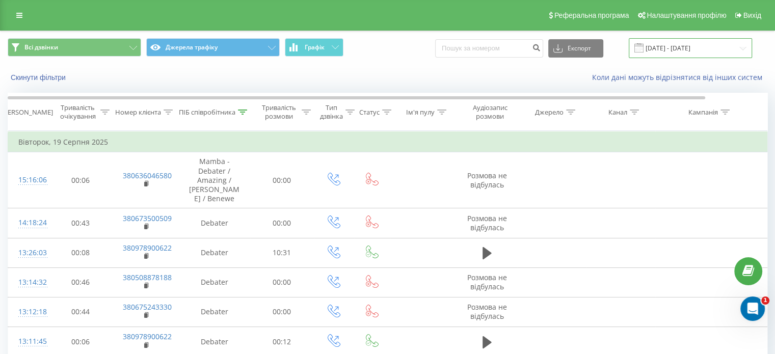
click at [661, 50] on input "19.08.2025 - 19.08.2025" at bounding box center [690, 48] width 123 height 20
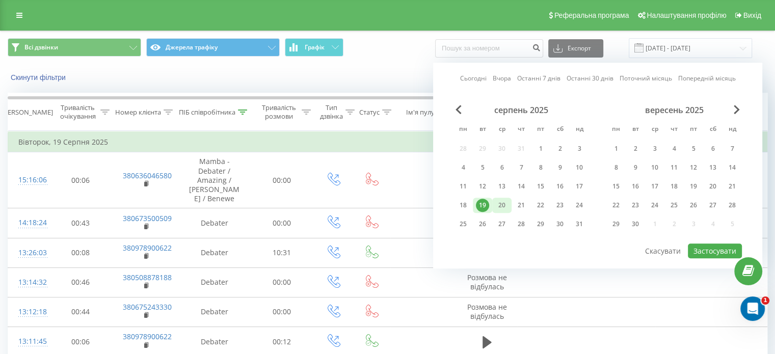
click at [508, 204] on div "20" at bounding box center [502, 205] width 13 height 13
click at [710, 248] on button "Застосувати" at bounding box center [715, 251] width 54 height 15
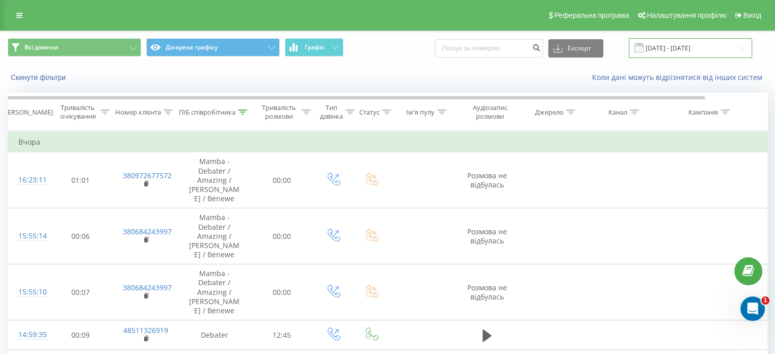
click at [652, 53] on input "20.08.2025 - 20.08.2025" at bounding box center [690, 48] width 123 height 20
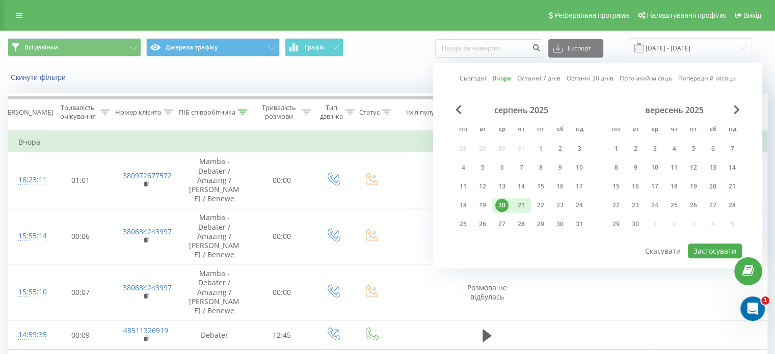
click at [520, 199] on div "21" at bounding box center [521, 205] width 13 height 13
click at [709, 252] on button "Застосувати" at bounding box center [715, 251] width 54 height 15
type input "[DATE] - [DATE]"
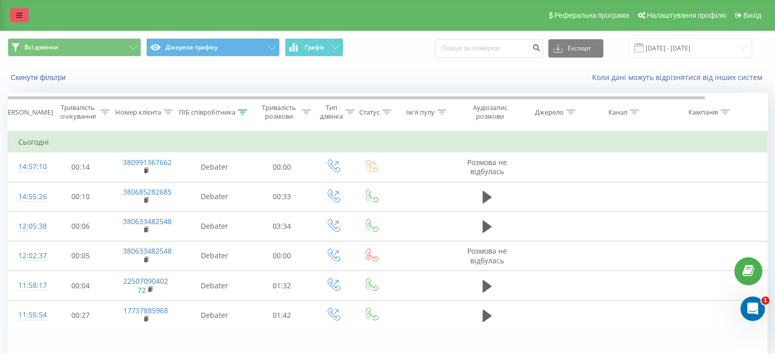
click at [17, 16] on icon at bounding box center [19, 15] width 6 height 7
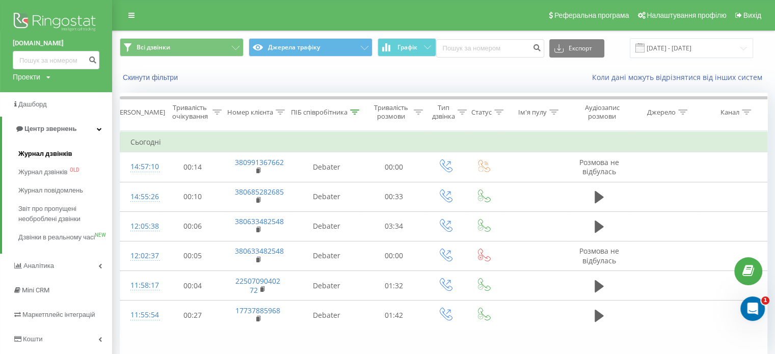
click at [49, 160] on link "Журнал дзвінків" at bounding box center [65, 154] width 94 height 18
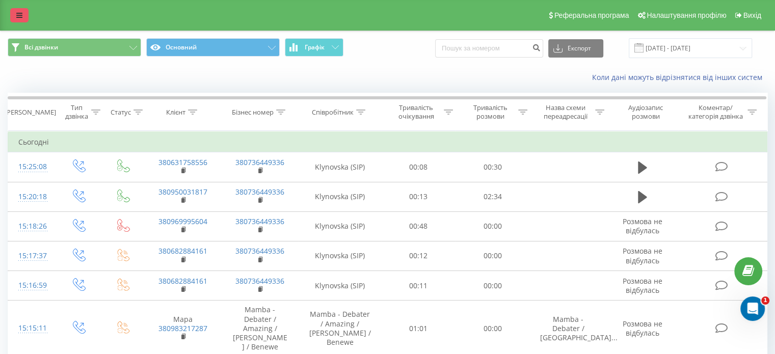
click at [20, 16] on icon at bounding box center [19, 15] width 6 height 7
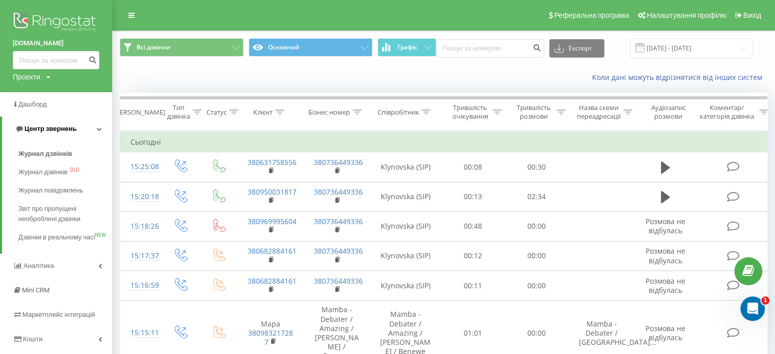
click at [63, 128] on span "Центр звернень" at bounding box center [50, 129] width 52 height 8
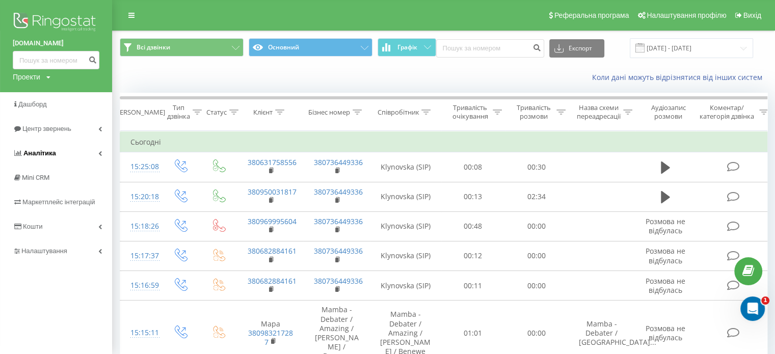
click at [73, 146] on link "Аналiтика" at bounding box center [56, 153] width 112 height 24
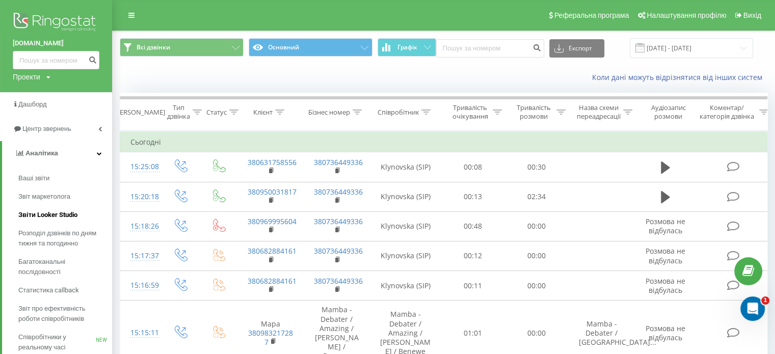
scroll to position [51, 0]
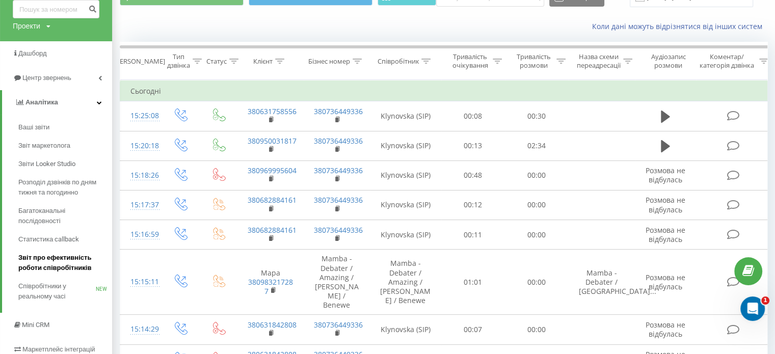
click at [58, 268] on span "Звіт про ефективність роботи співробітників" at bounding box center [62, 263] width 89 height 20
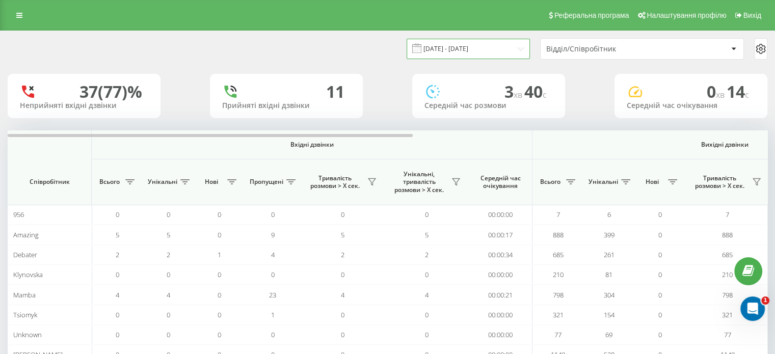
click at [473, 51] on input "[DATE] - [DATE]" at bounding box center [468, 49] width 123 height 20
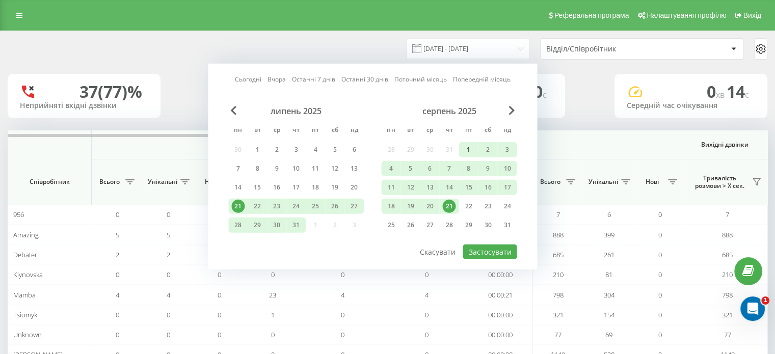
click at [470, 149] on div "1" at bounding box center [468, 149] width 13 height 13
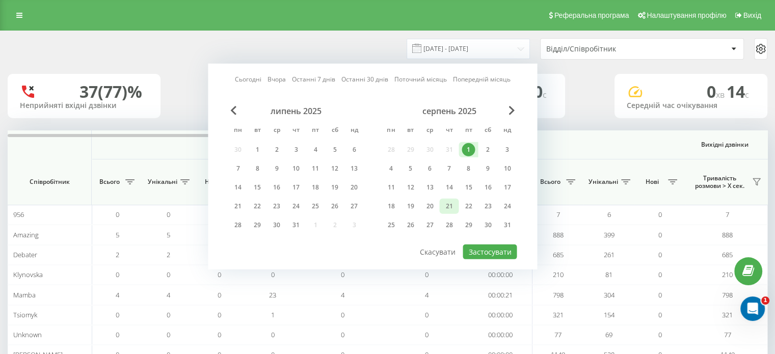
click at [447, 204] on div "21" at bounding box center [449, 206] width 13 height 13
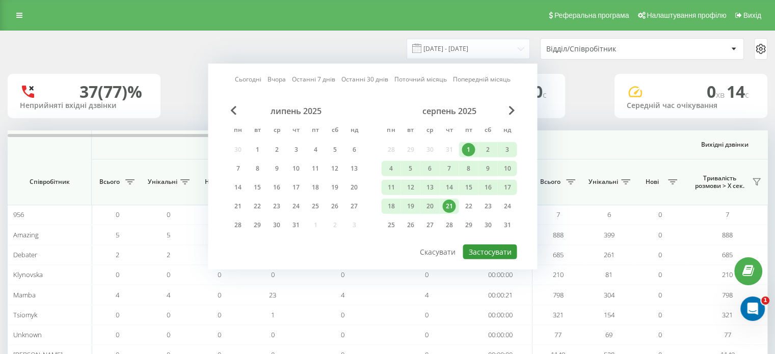
click at [484, 253] on button "Застосувати" at bounding box center [490, 252] width 54 height 15
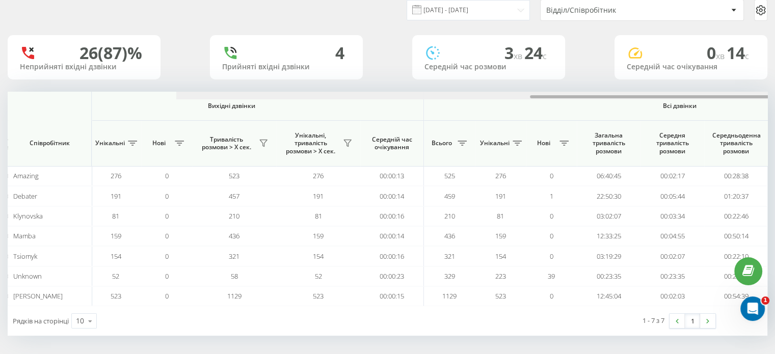
scroll to position [0, 662]
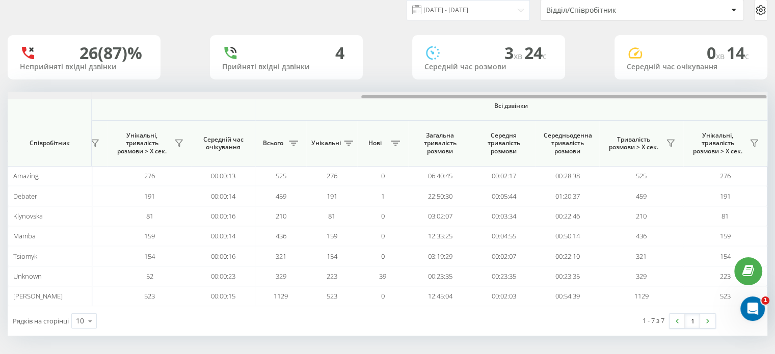
drag, startPoint x: 324, startPoint y: 97, endPoint x: 729, endPoint y: 110, distance: 404.5
click at [729, 110] on div "Вхідні дзвінки Вихідні дзвінки Всі дзвінки Співробітник Всього Унікальні Нові П…" at bounding box center [388, 199] width 760 height 215
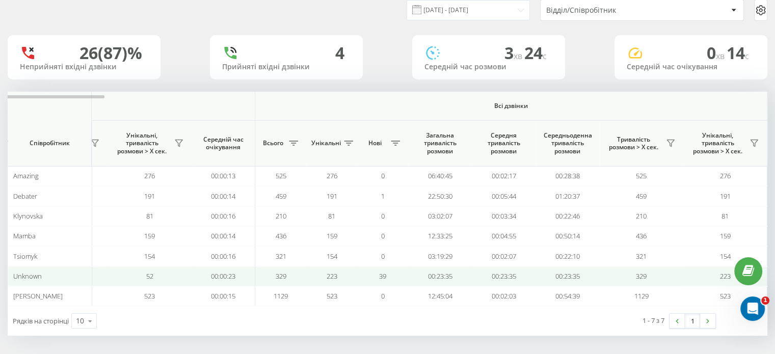
scroll to position [0, 0]
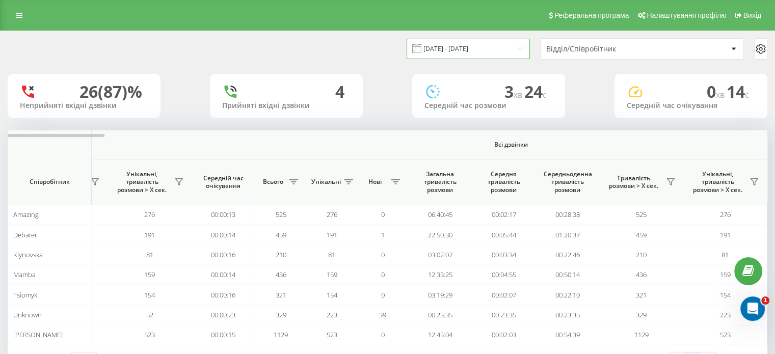
click at [463, 49] on input "[DATE] - [DATE]" at bounding box center [468, 49] width 123 height 20
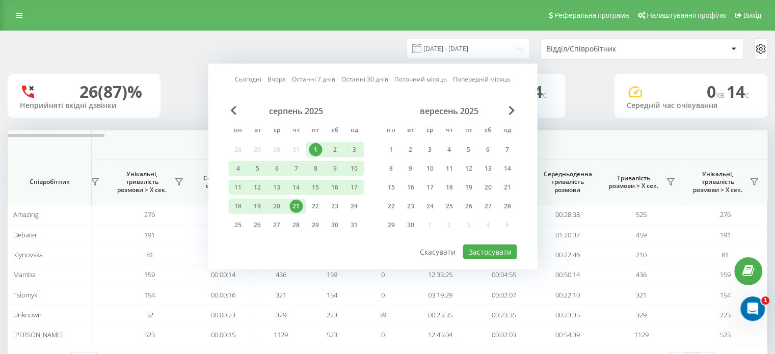
click at [299, 201] on div "21" at bounding box center [296, 206] width 13 height 13
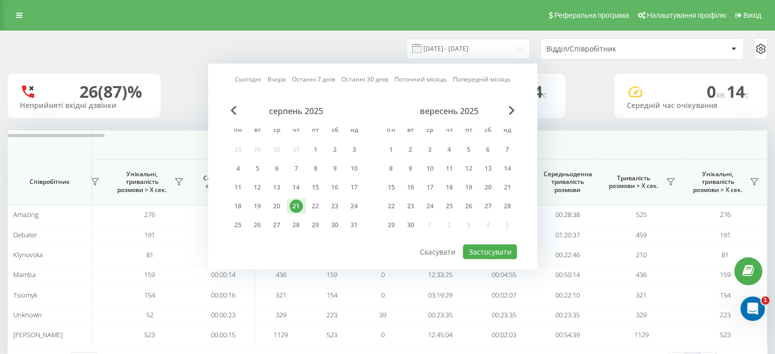
click at [299, 201] on div "21" at bounding box center [296, 206] width 13 height 13
click at [509, 252] on button "Застосувати" at bounding box center [490, 252] width 54 height 15
type input "[DATE] - [DATE]"
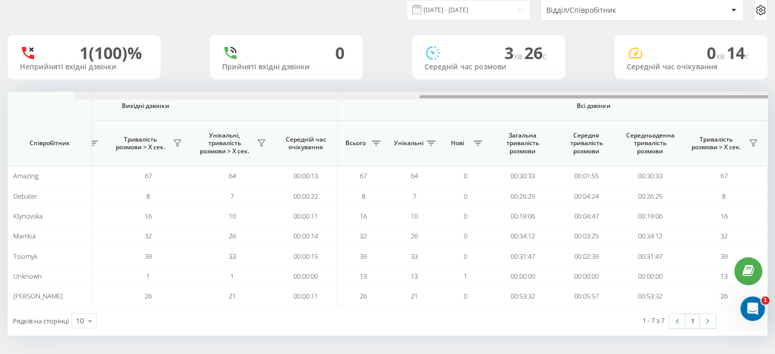
scroll to position [0, 662]
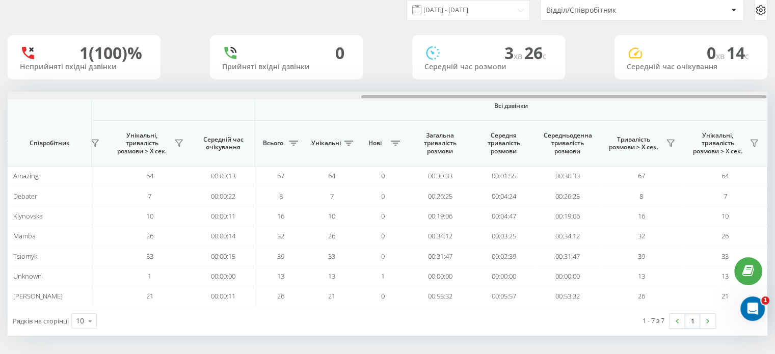
drag, startPoint x: 219, startPoint y: 97, endPoint x: 634, endPoint y: 112, distance: 415.3
click at [634, 112] on div "Вхідні дзвінки Вихідні дзвінки Всі дзвінки Співробітник Всього Унікальні Нові П…" at bounding box center [388, 199] width 760 height 215
